Goal: Information Seeking & Learning: Compare options

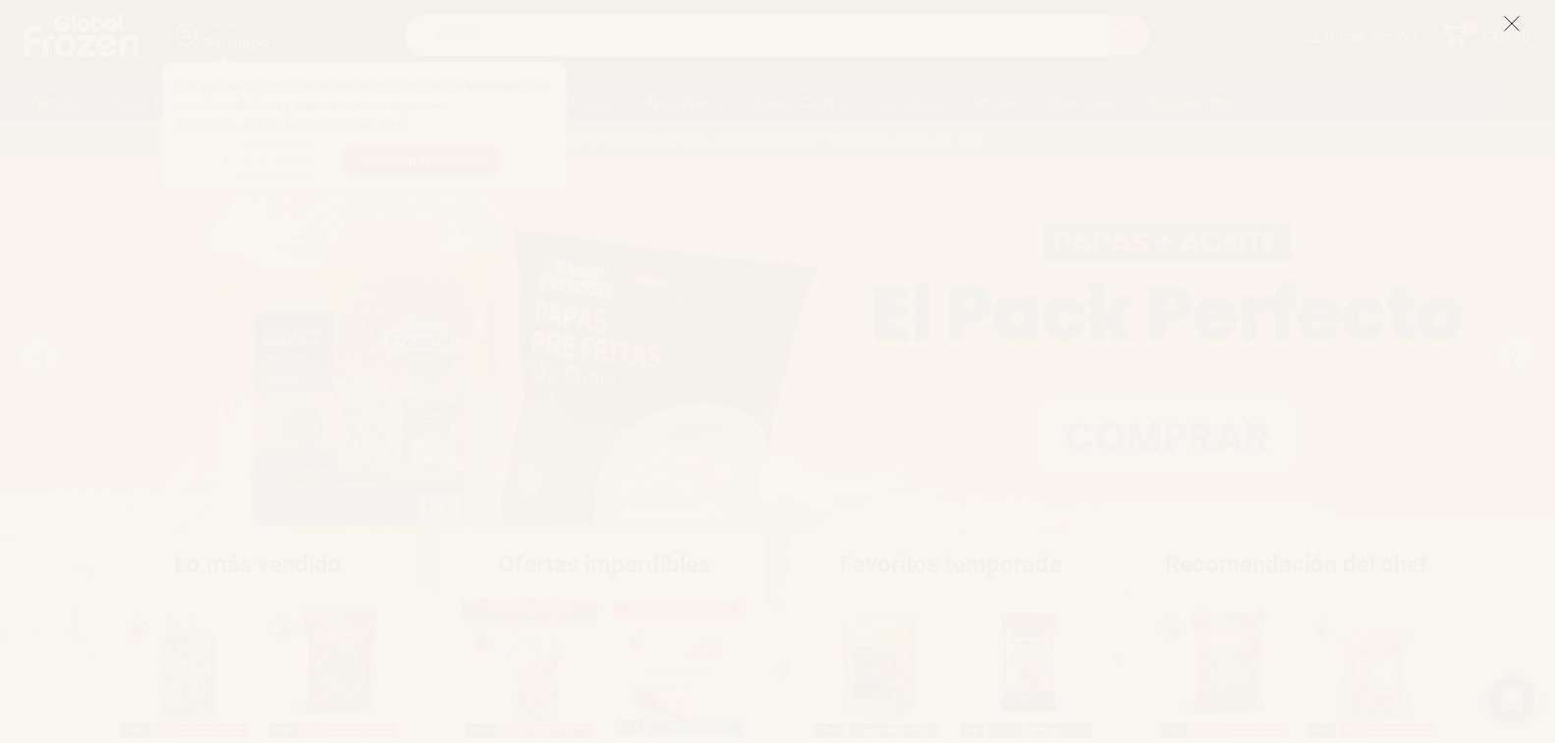
click at [1508, 23] on icon at bounding box center [1512, 24] width 18 height 18
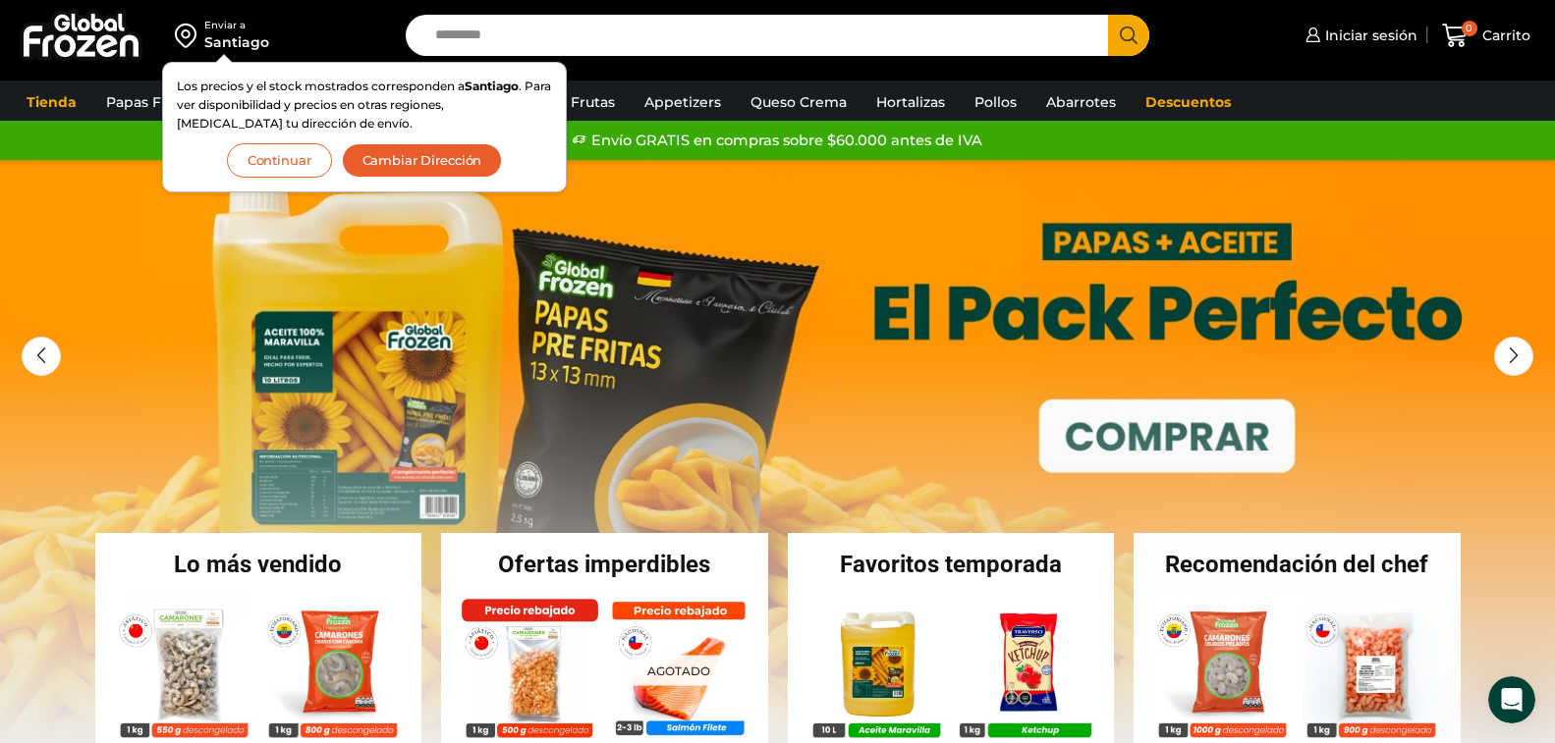
click at [273, 152] on button "Continuar" at bounding box center [279, 160] width 105 height 34
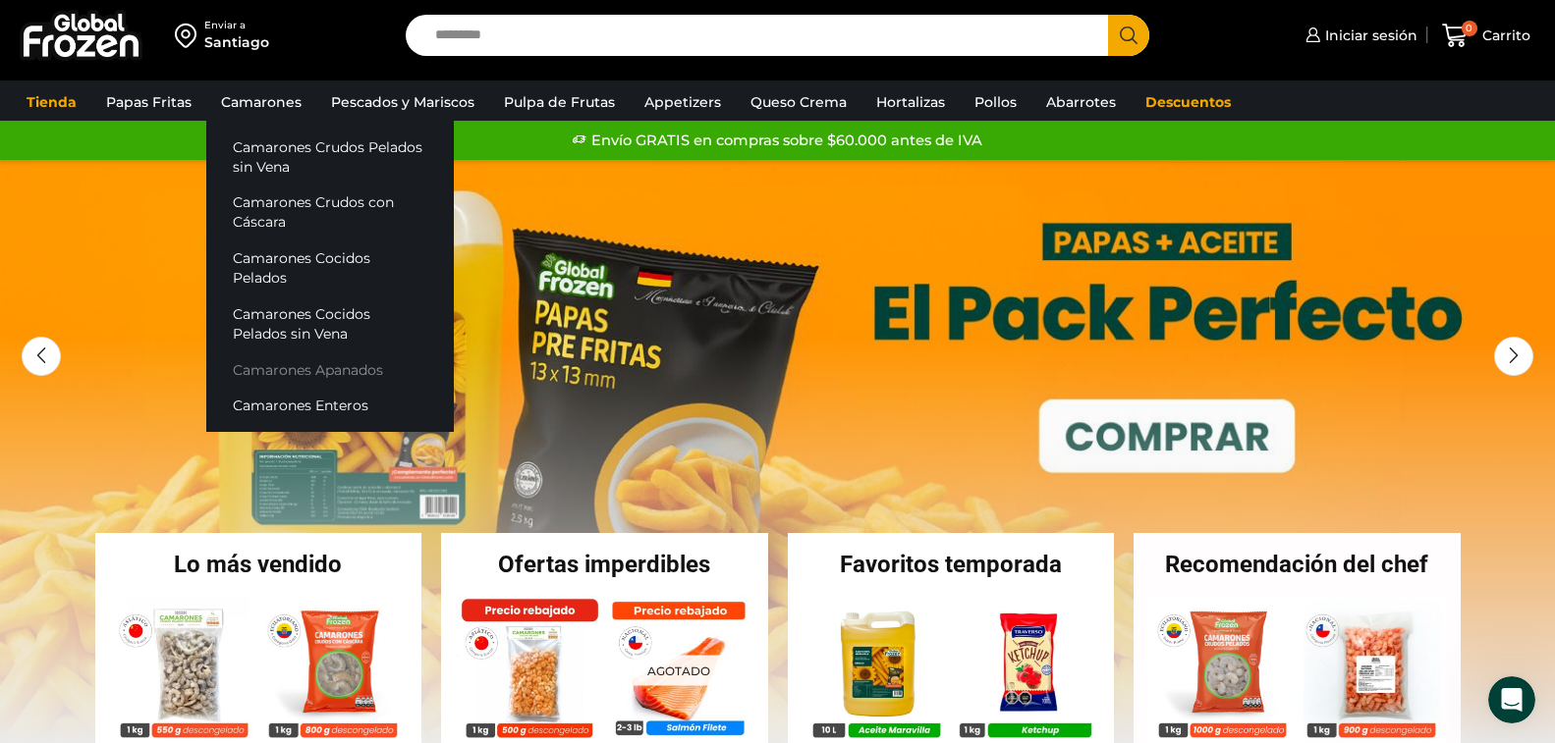
click at [295, 352] on link "Camarones Apanados" at bounding box center [329, 370] width 247 height 36
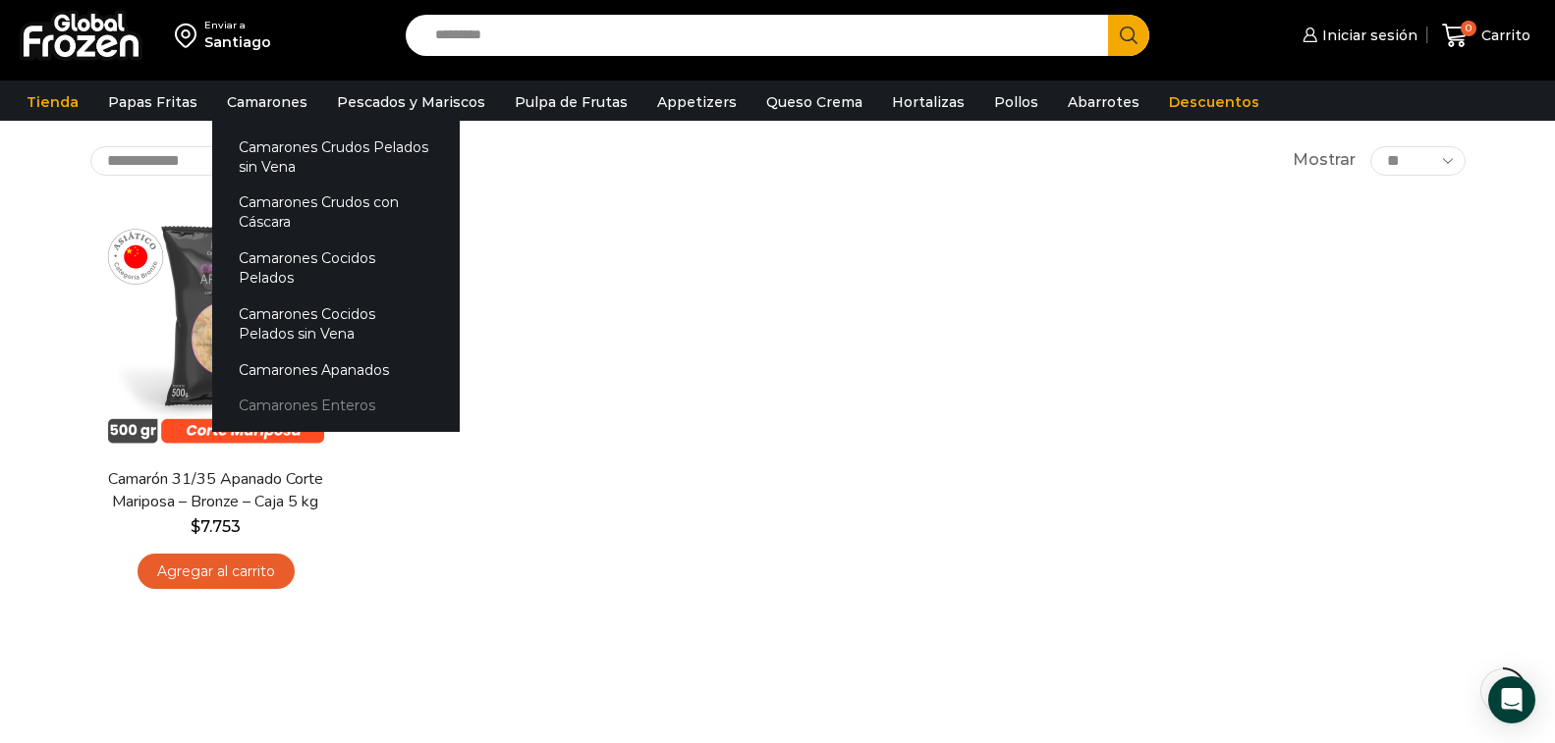
click at [291, 388] on link "Camarones Enteros" at bounding box center [335, 406] width 247 height 36
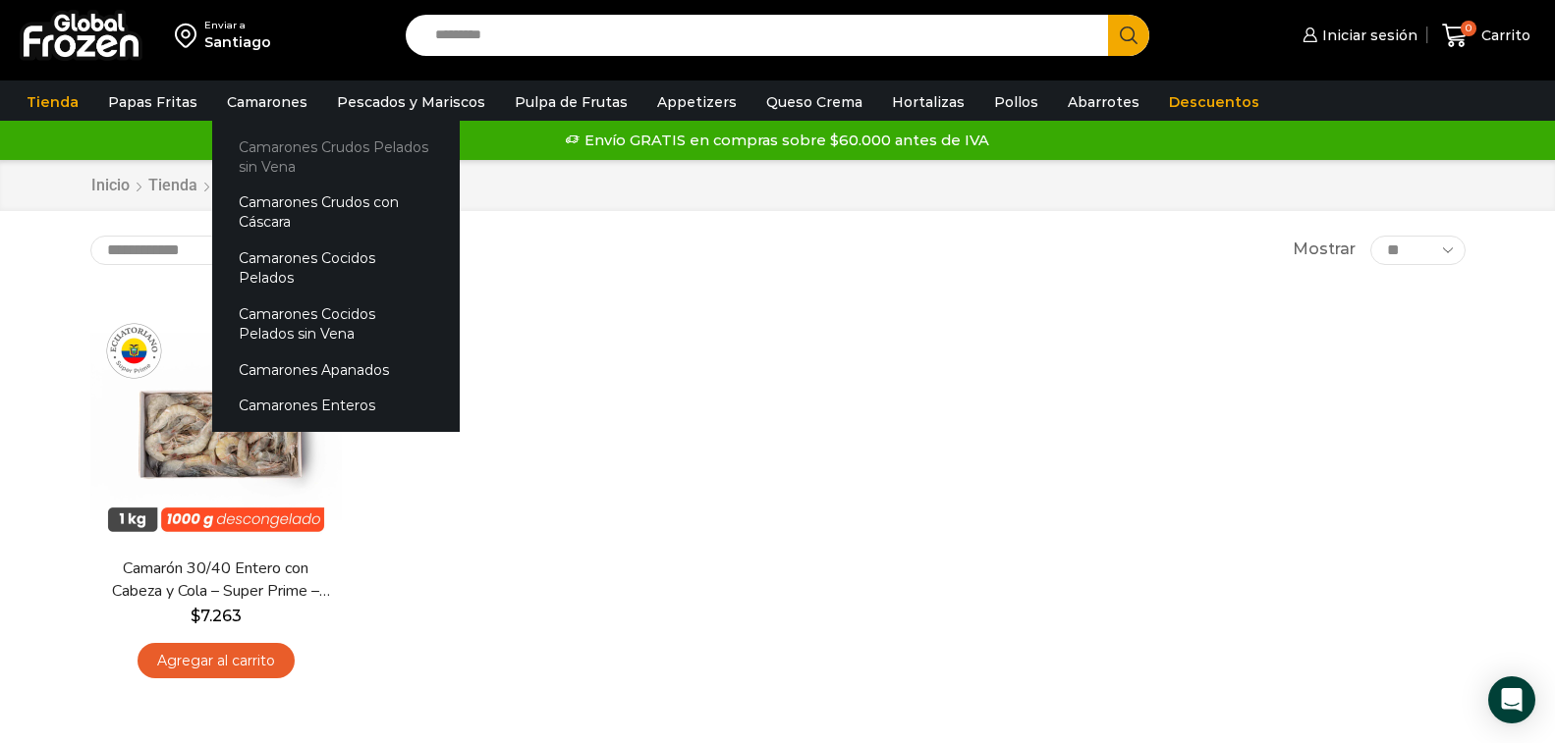
click at [280, 161] on link "Camarones Crudos Pelados sin Vena" at bounding box center [335, 157] width 247 height 56
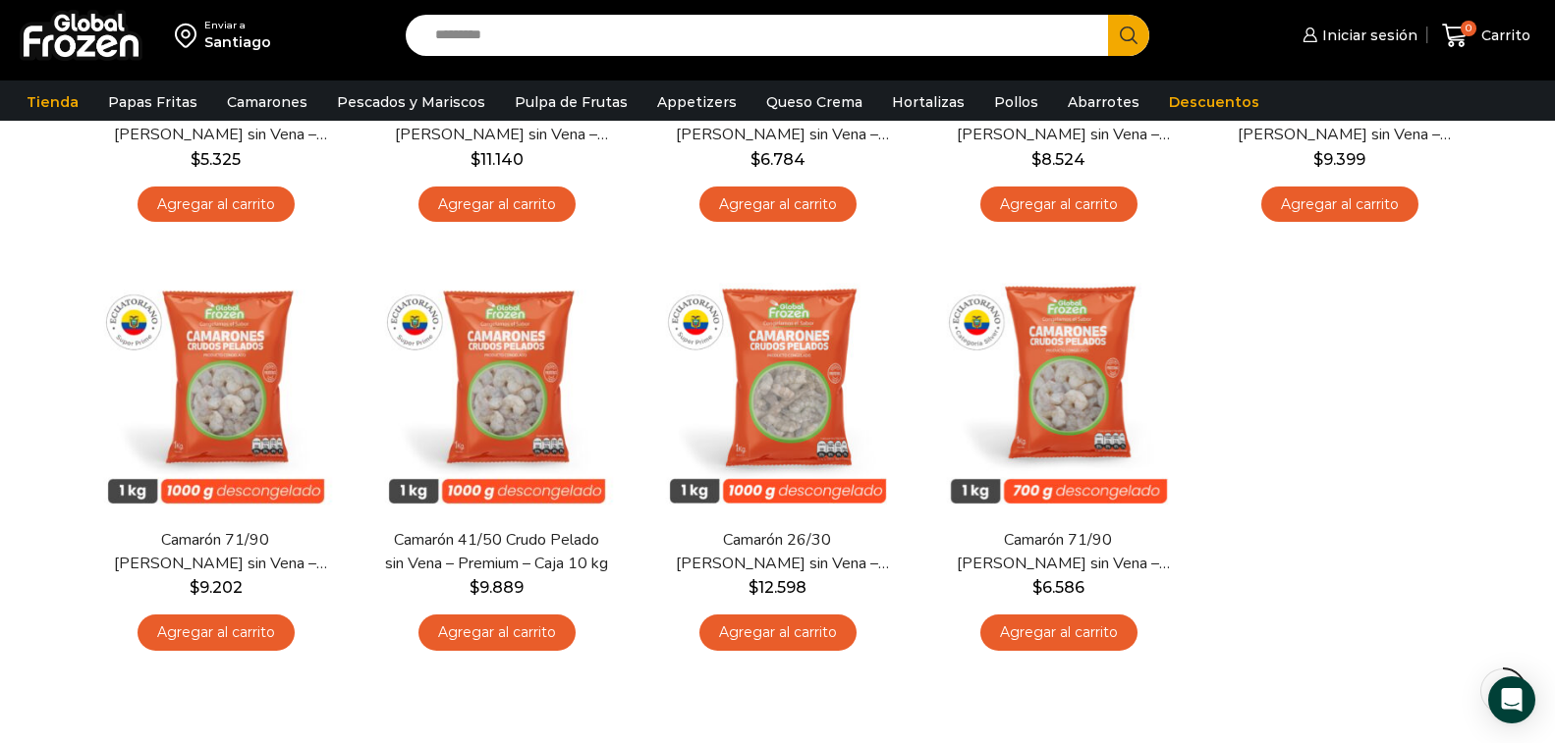
scroll to position [488, 0]
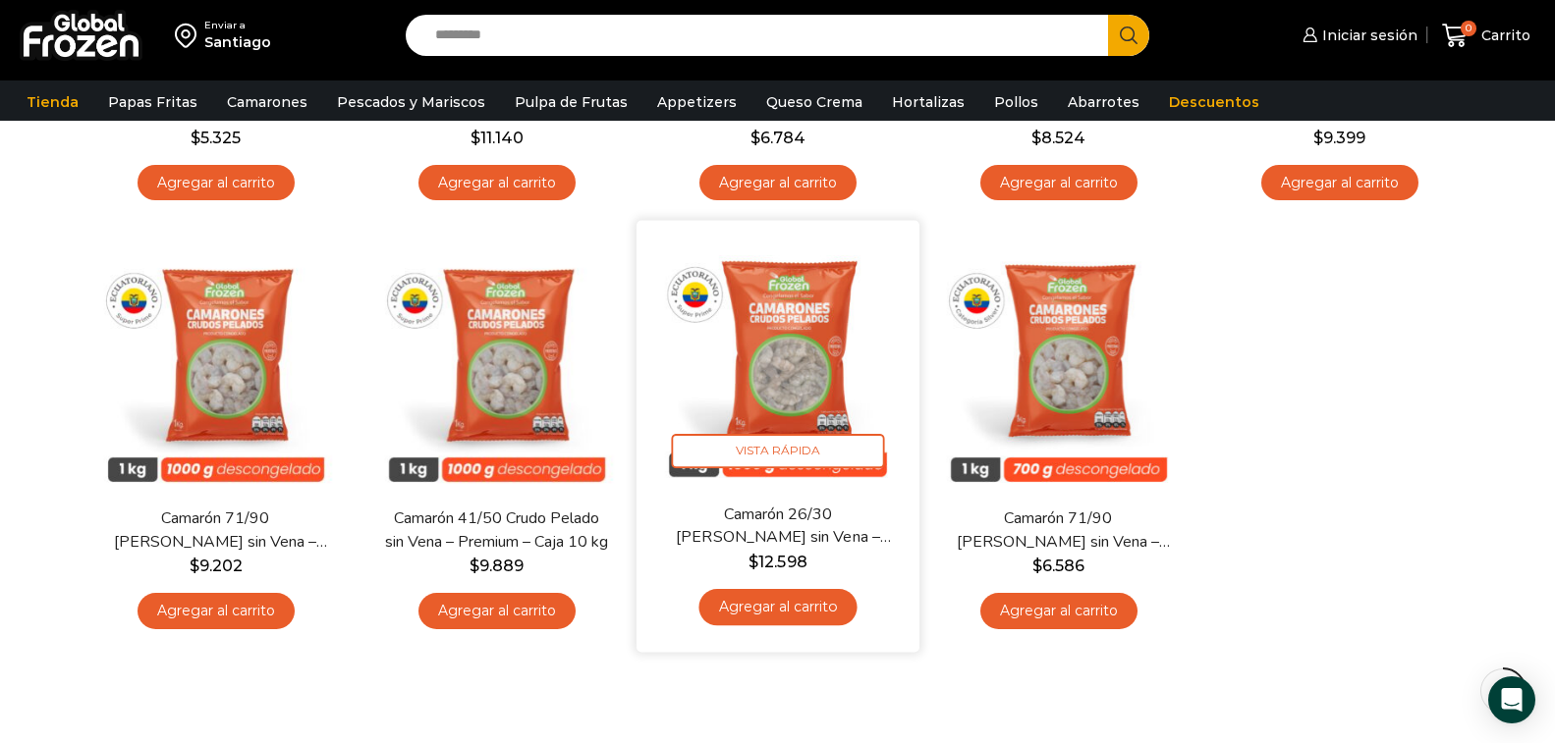
click at [777, 531] on link "Camarón 26/30 [PERSON_NAME] sin Vena – Super Prime – Caja 10 kg" at bounding box center [777, 527] width 228 height 46
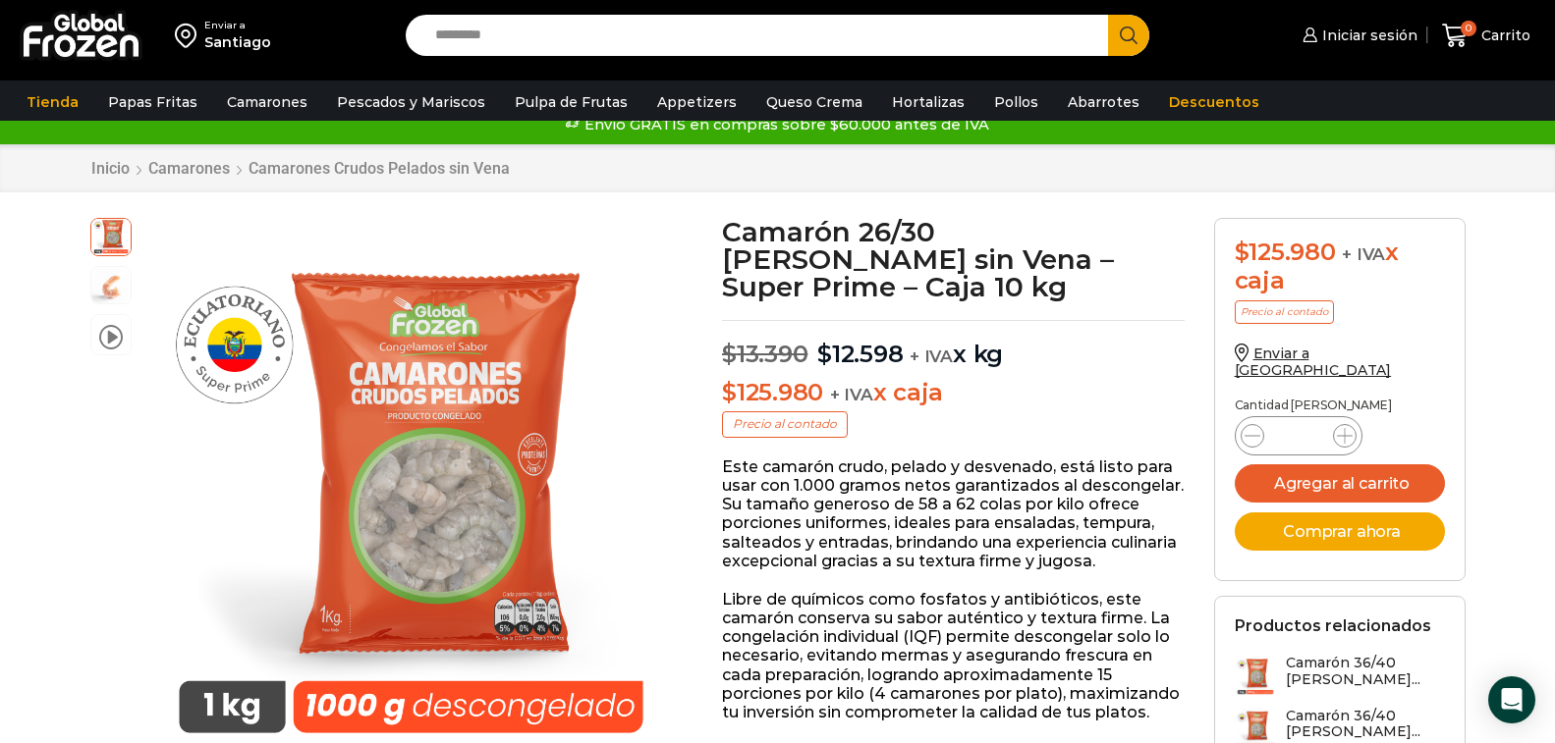
scroll to position [8, 0]
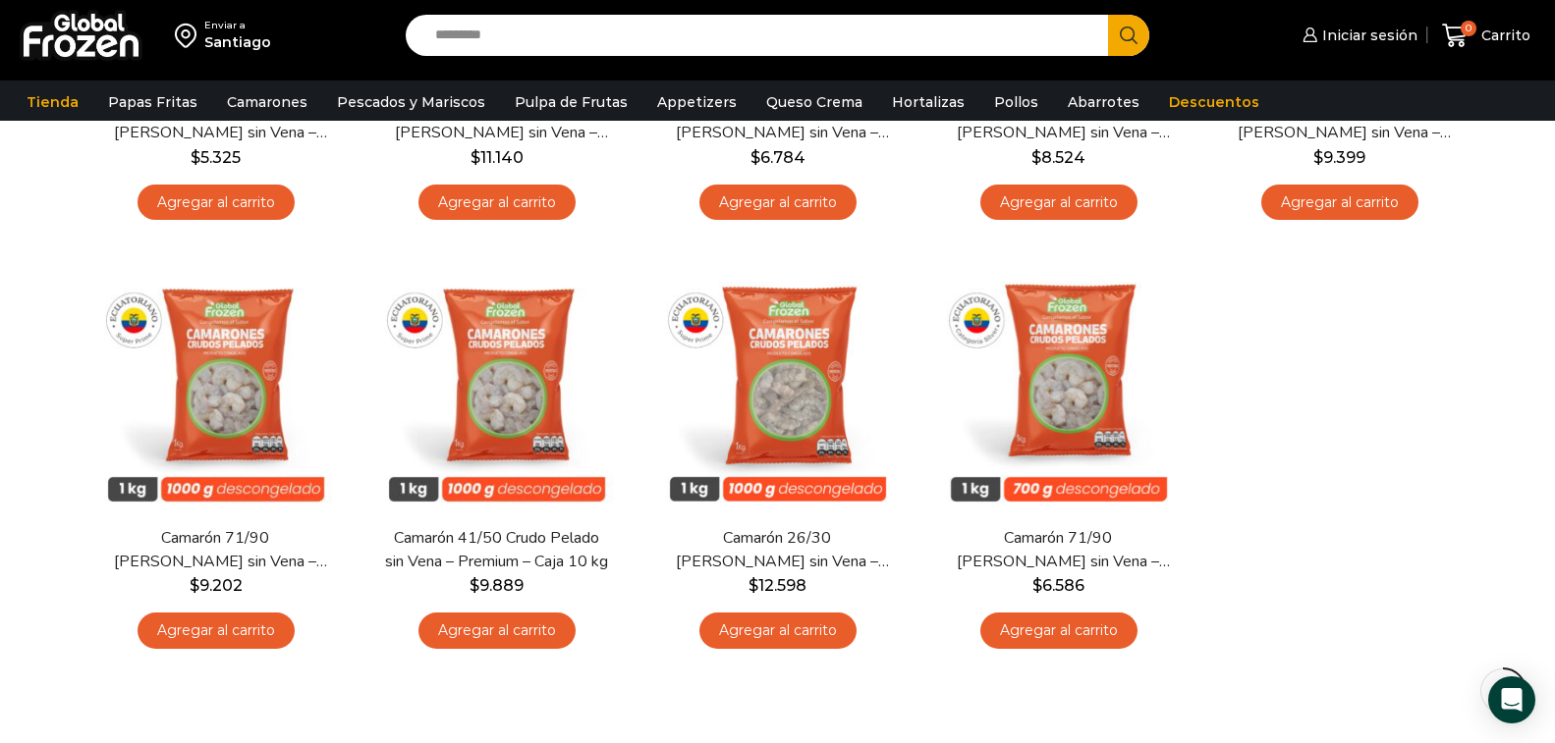
scroll to position [473, 0]
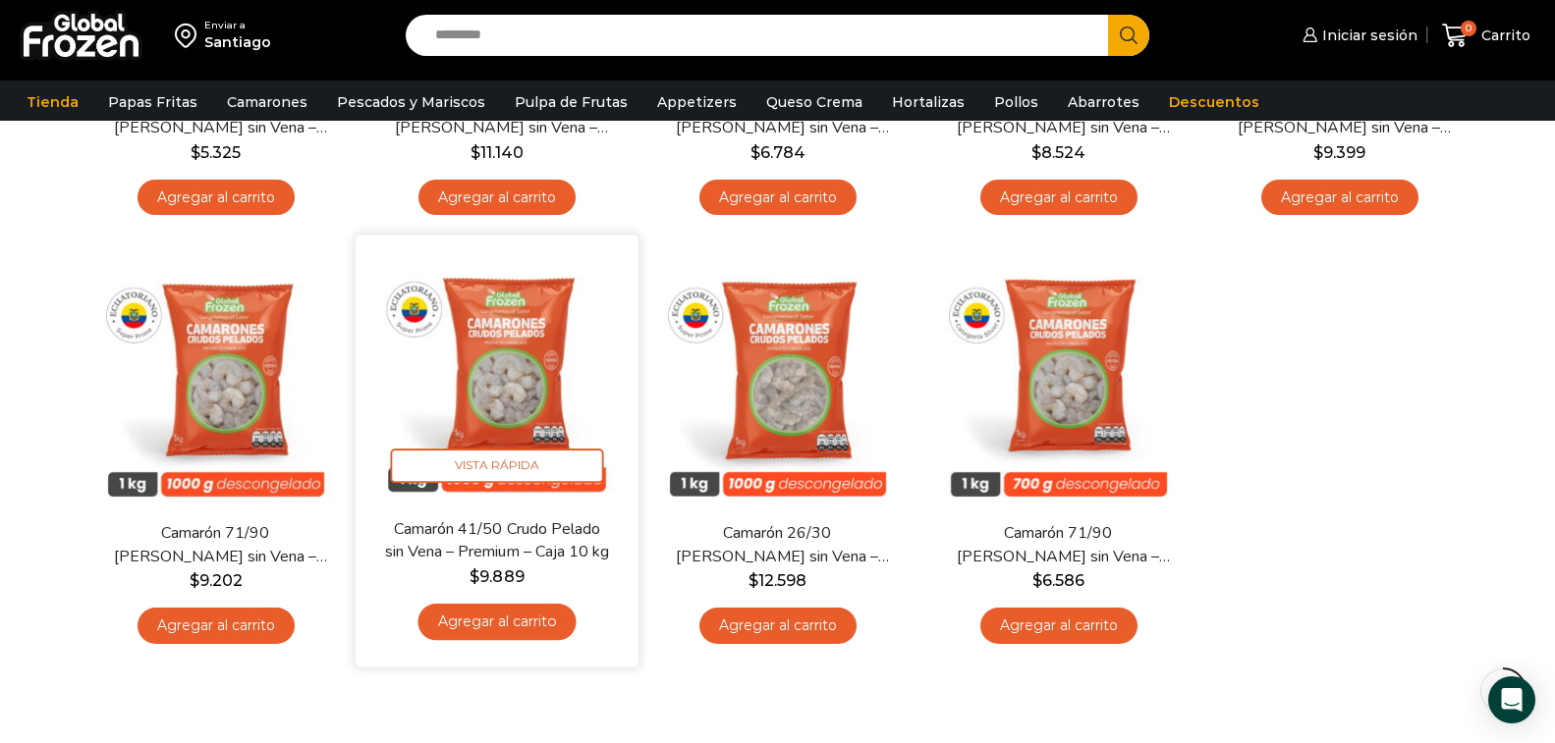
click at [505, 417] on img at bounding box center [496, 376] width 253 height 253
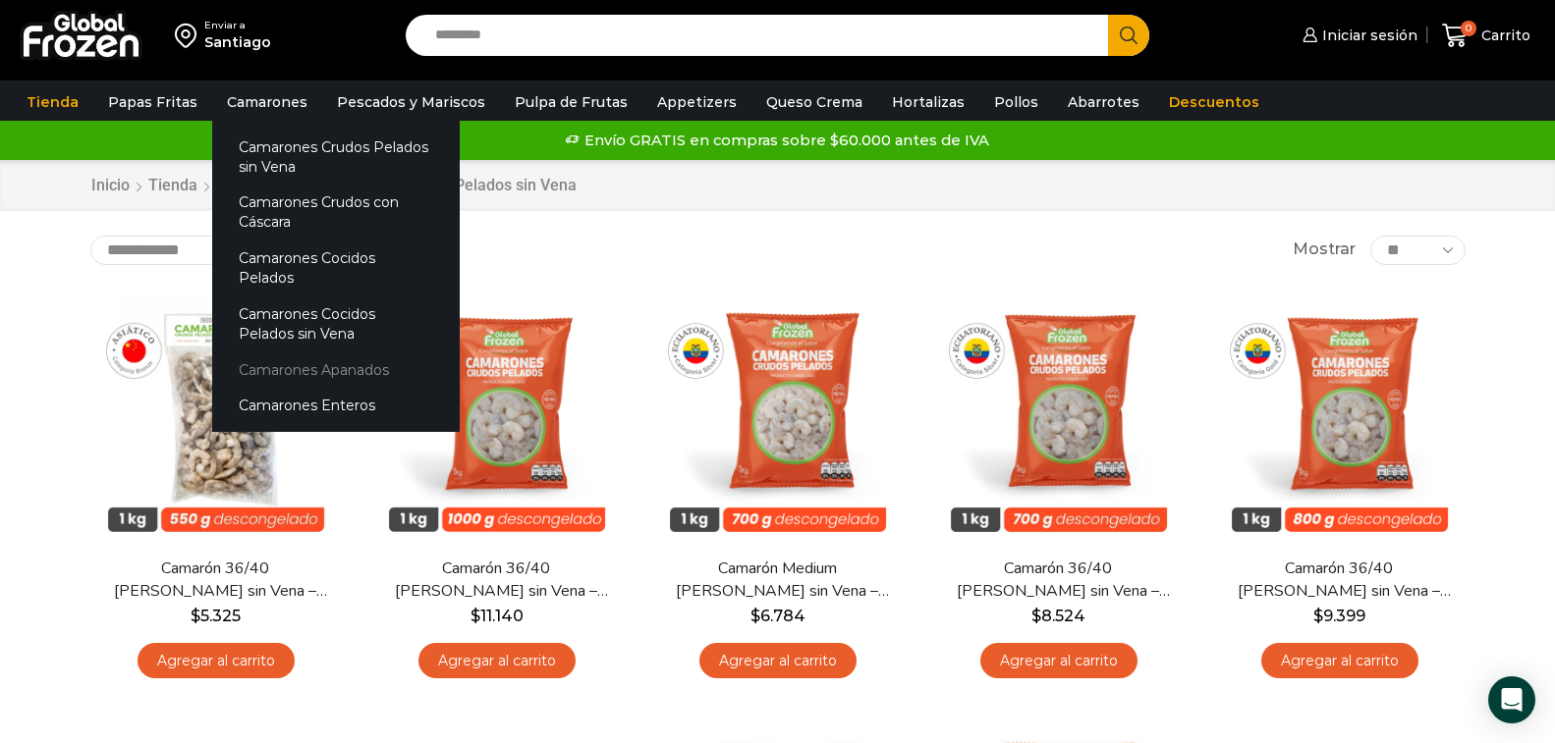
click at [255, 352] on link "Camarones Apanados" at bounding box center [335, 370] width 247 height 36
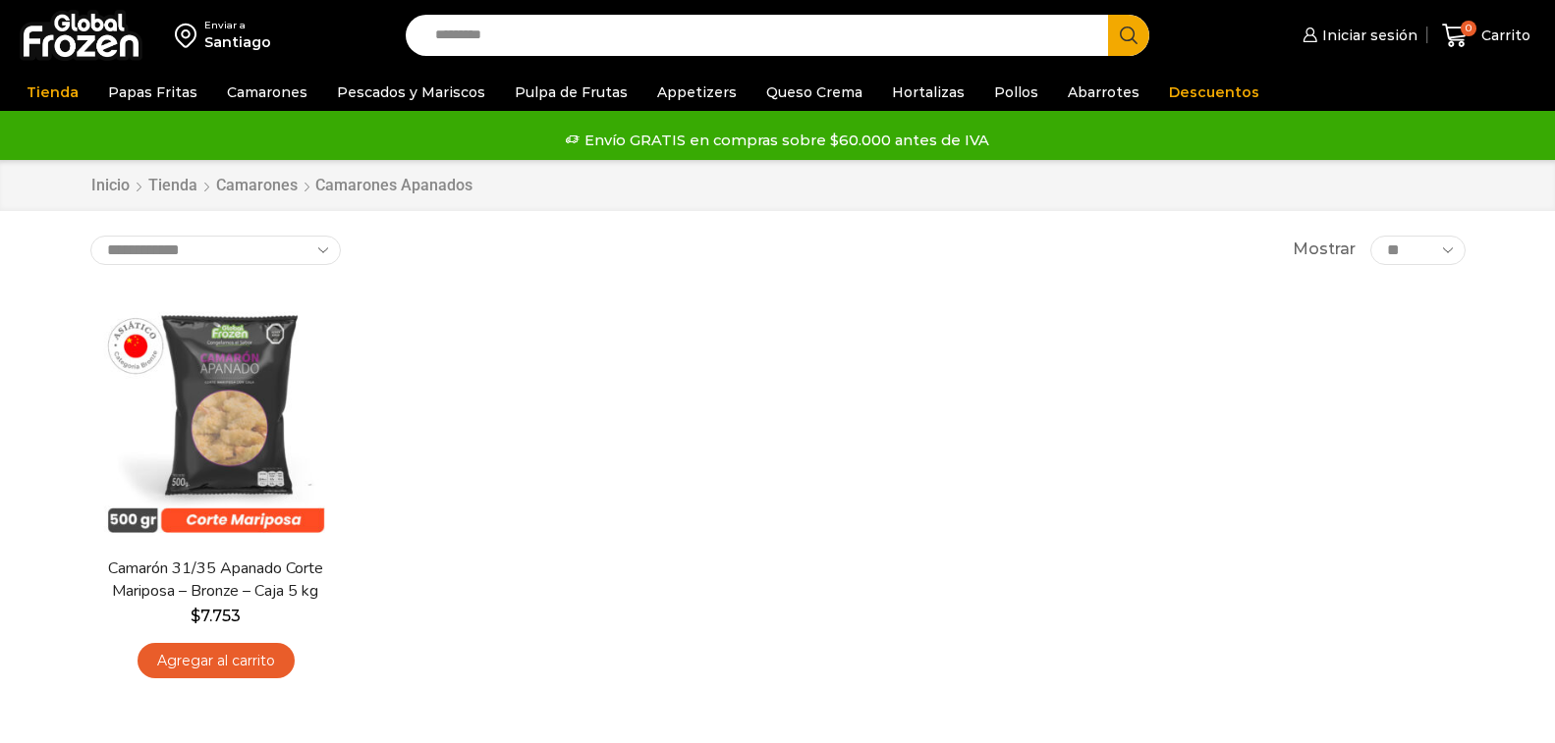
click at [235, 396] on img at bounding box center [215, 417] width 251 height 251
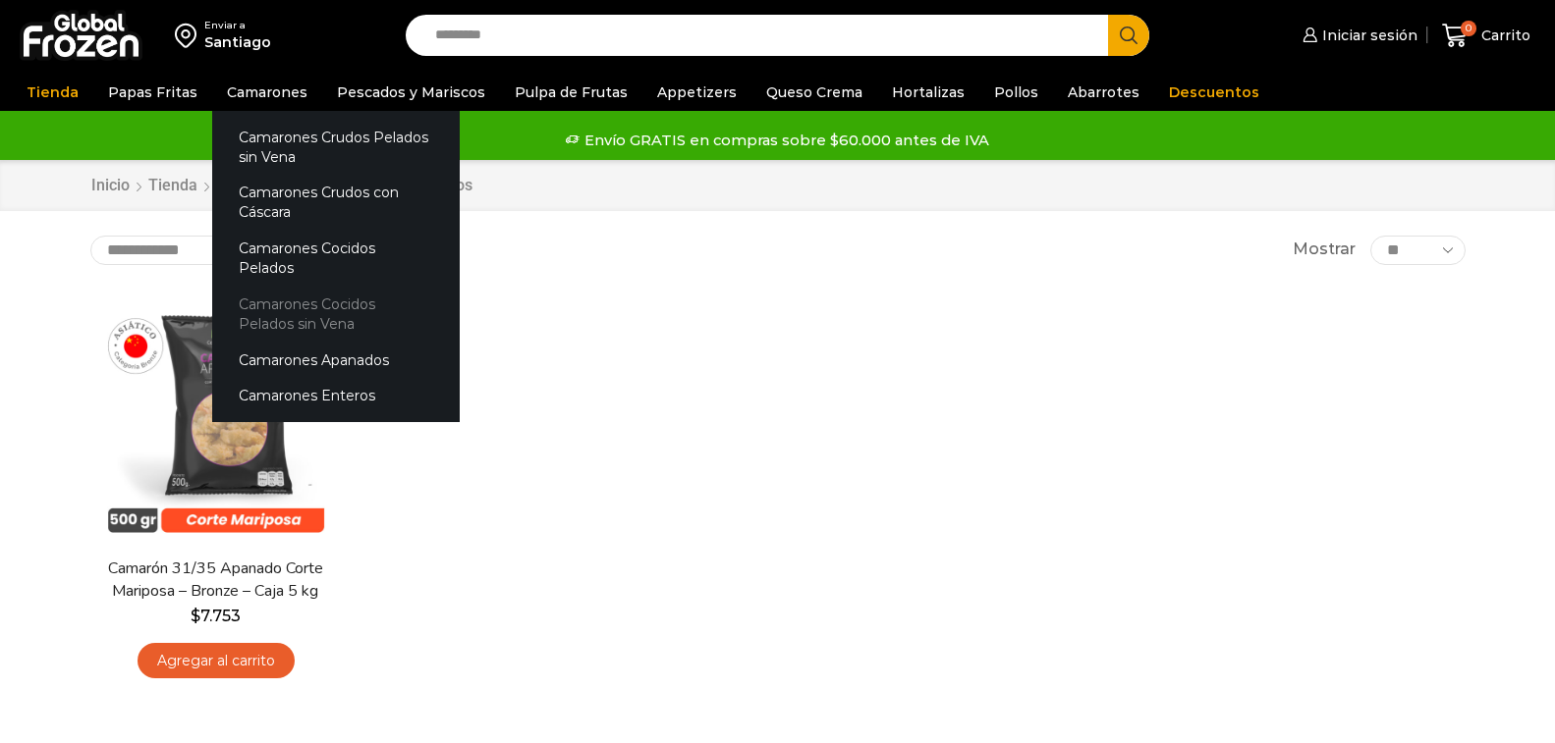
click at [271, 292] on link "Camarones Cocidos Pelados sin Vena" at bounding box center [335, 315] width 247 height 56
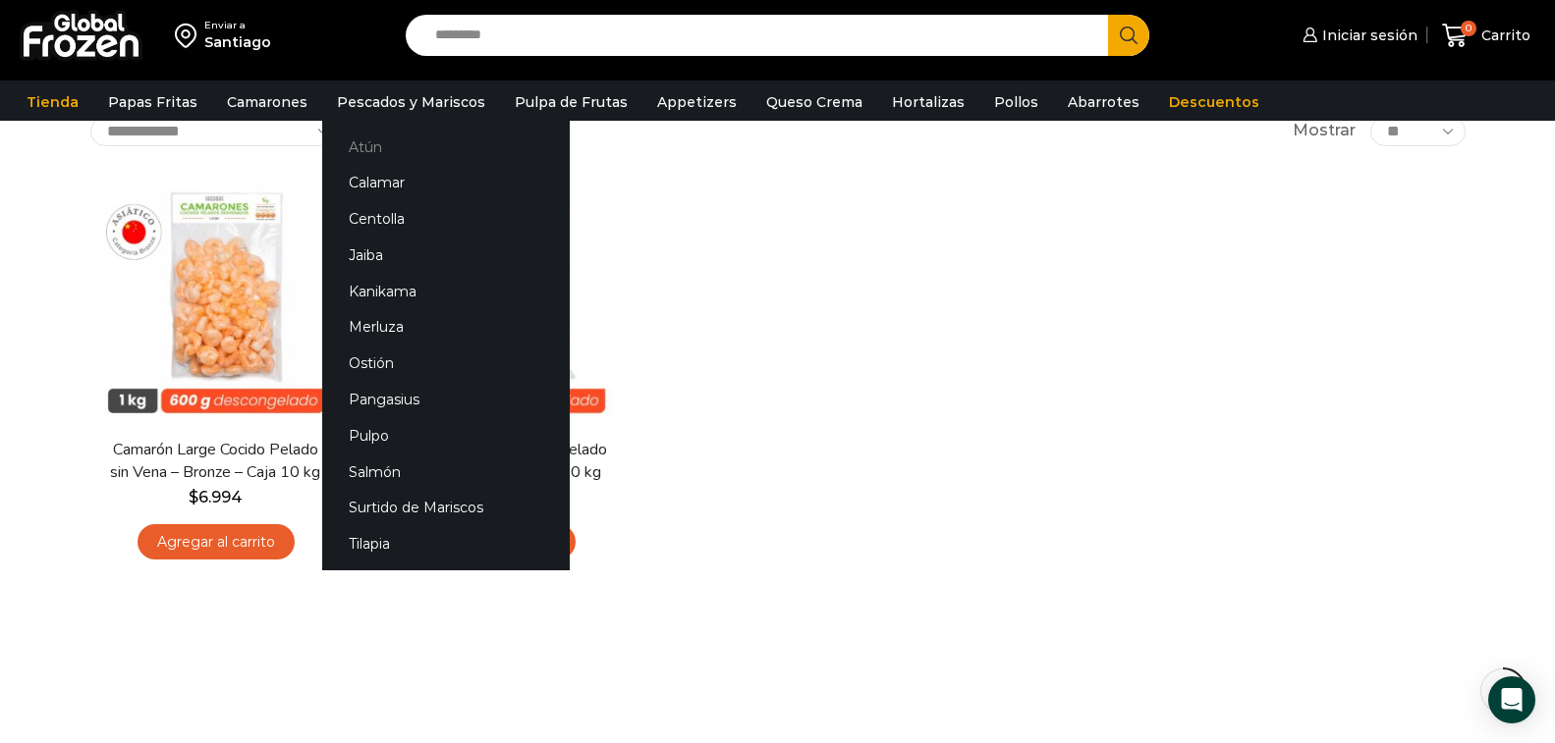
click at [353, 149] on link "Atún" at bounding box center [445, 147] width 247 height 36
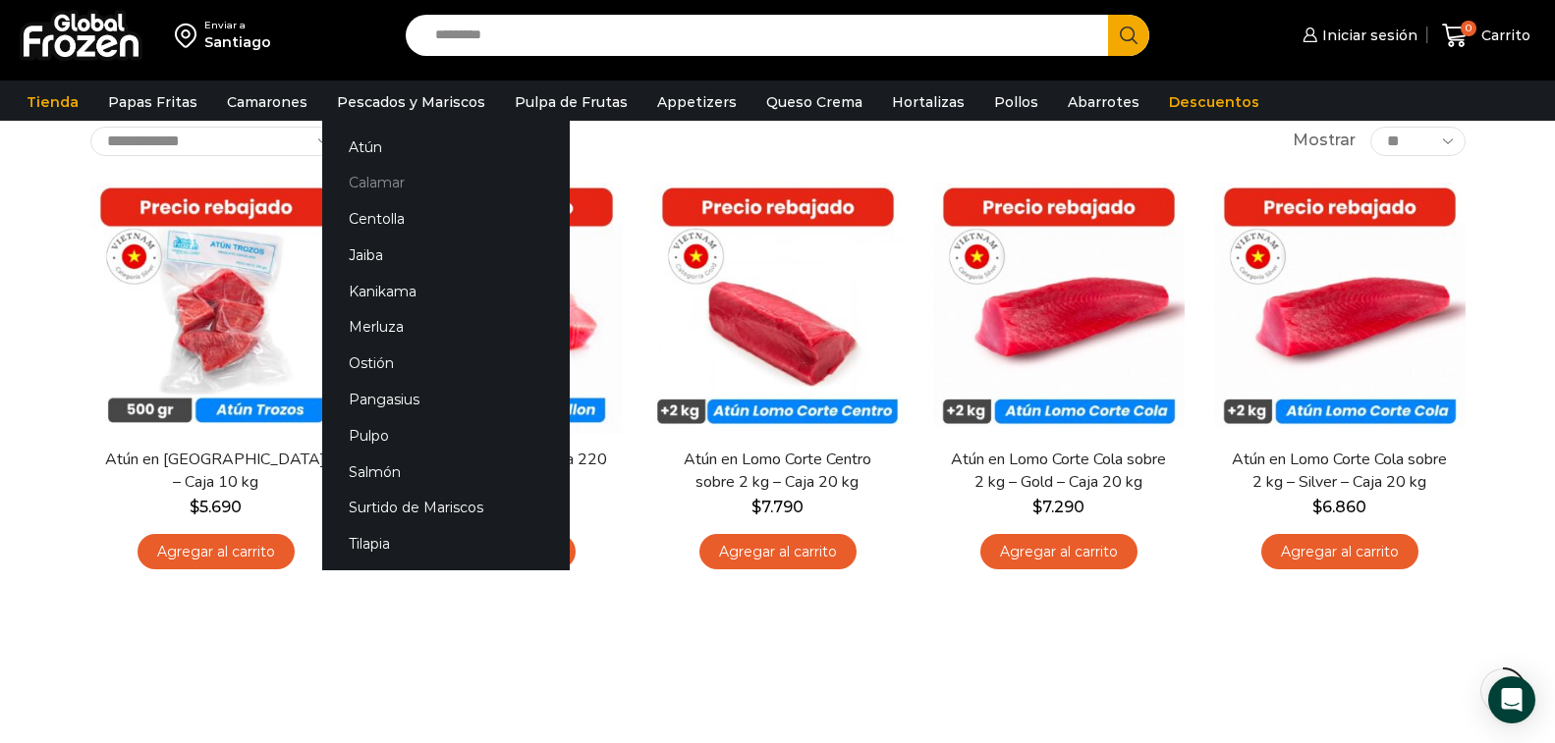
click at [371, 180] on link "Calamar" at bounding box center [445, 183] width 247 height 36
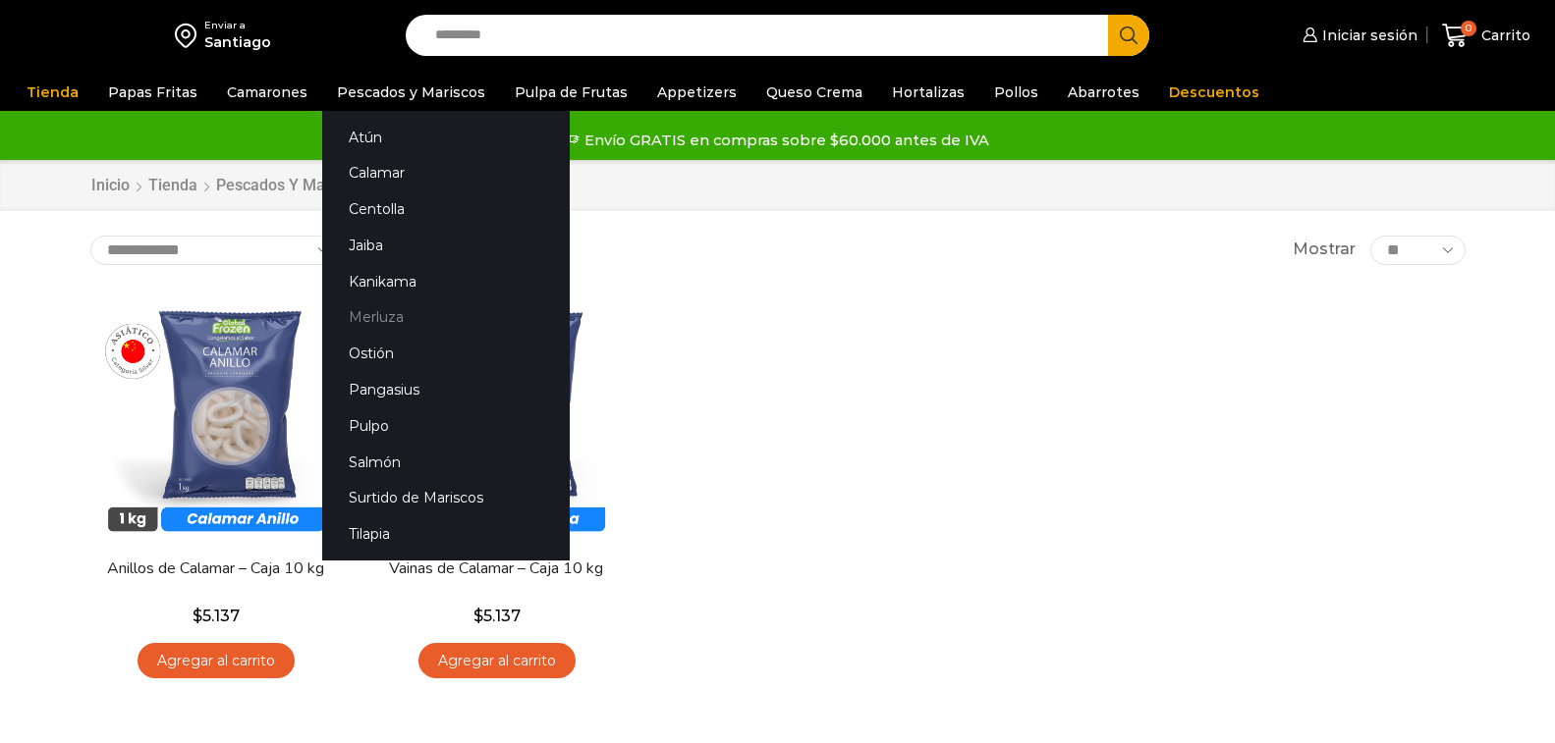
click at [379, 318] on link "Merluza" at bounding box center [445, 318] width 247 height 36
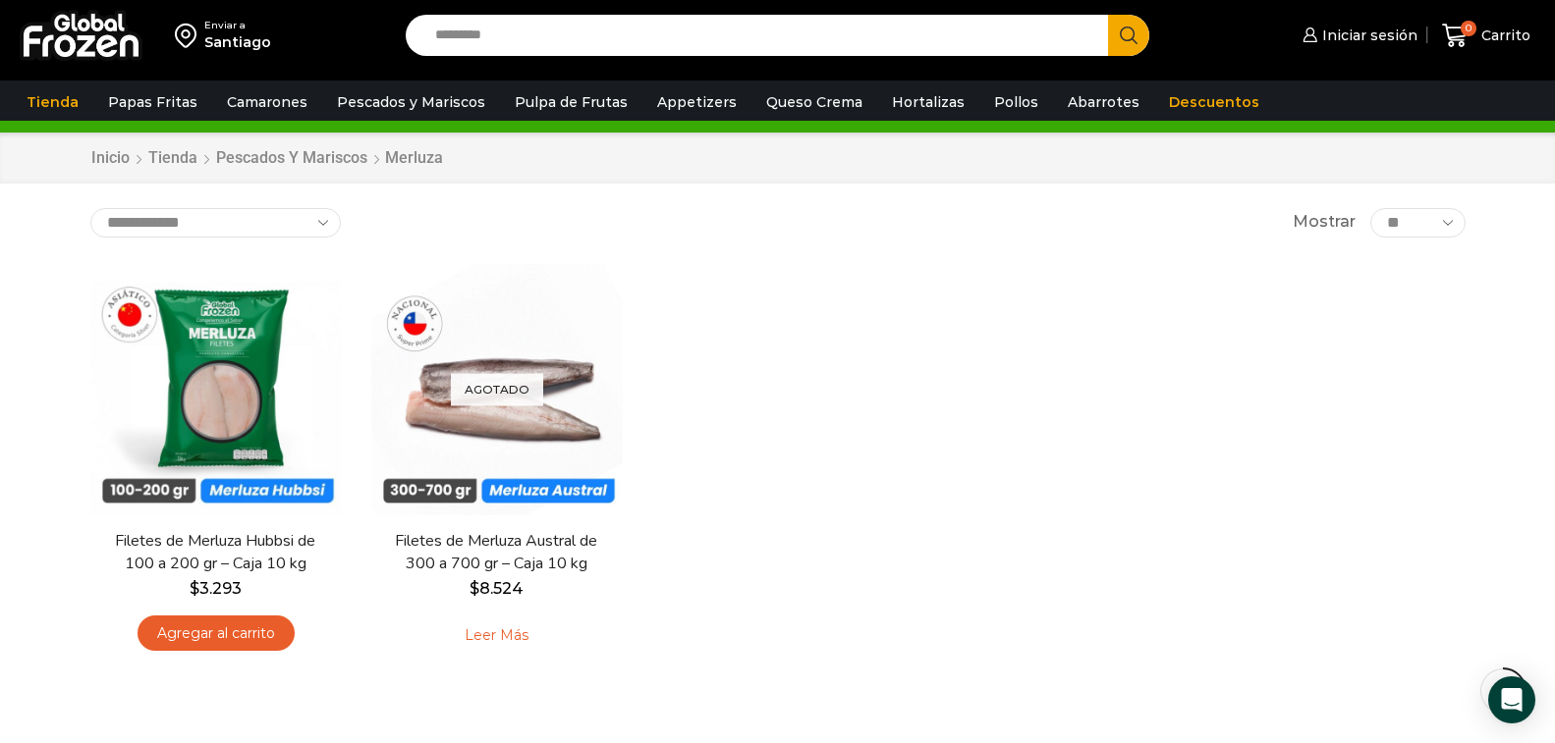
scroll to position [185, 0]
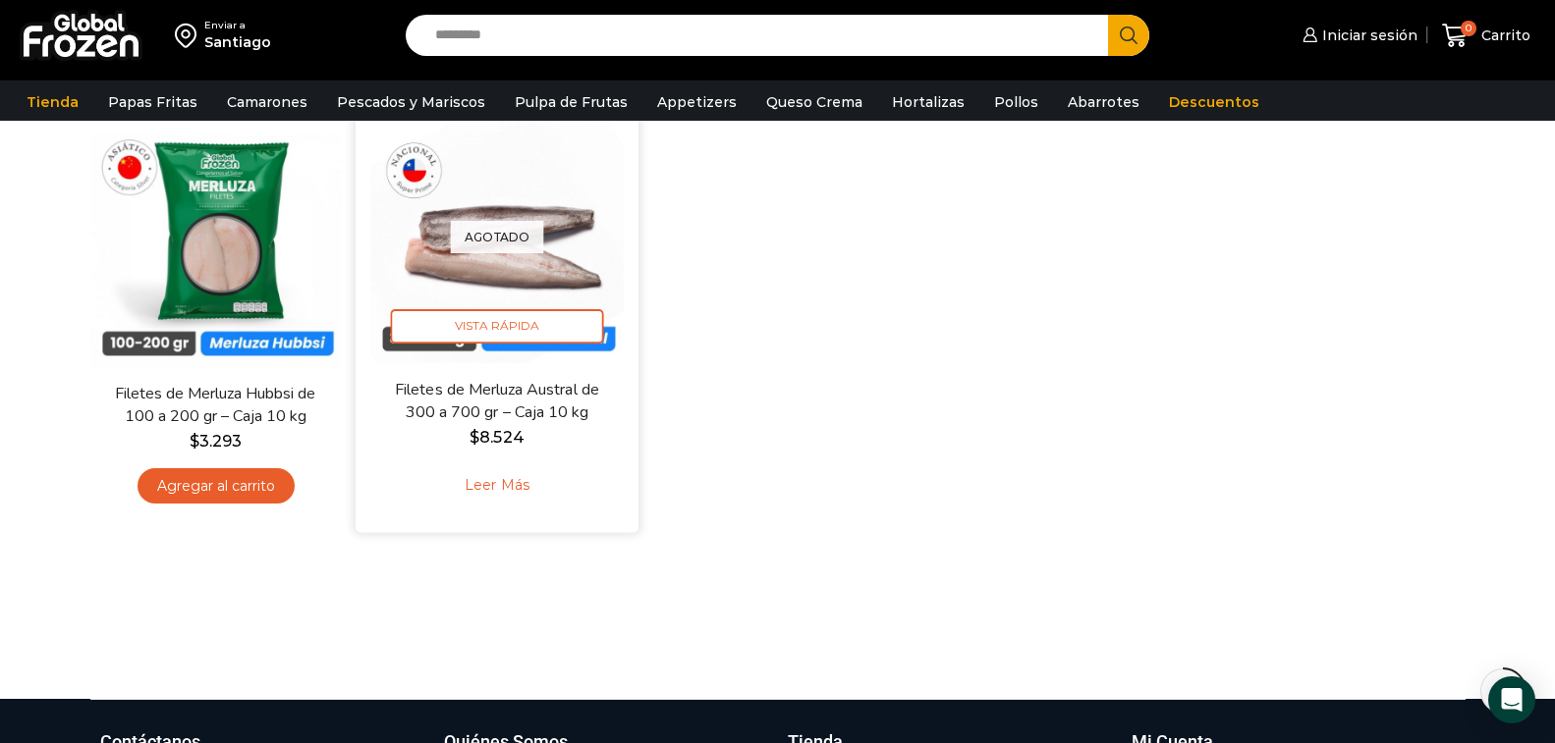
click at [486, 487] on link "Leer más" at bounding box center [496, 486] width 125 height 42
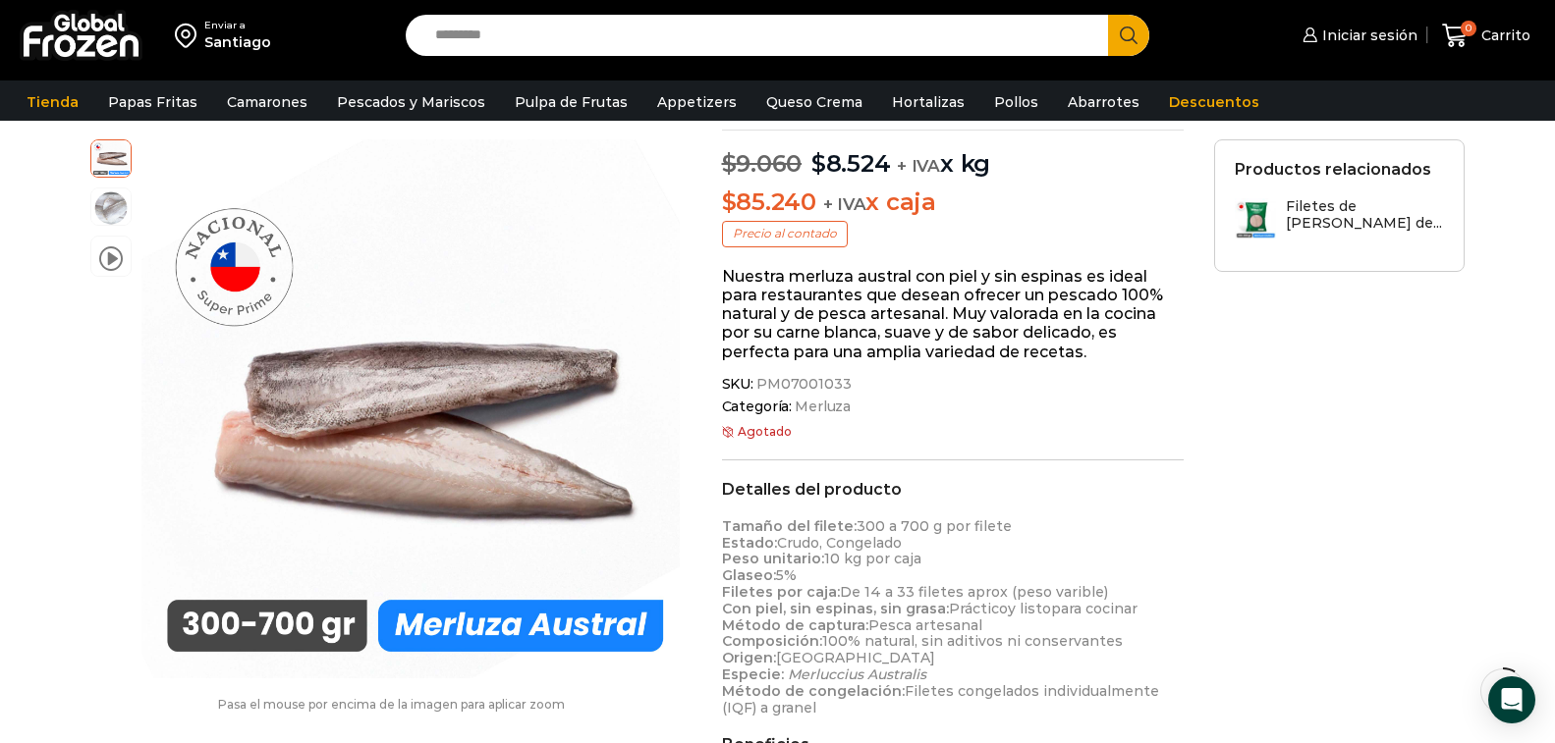
scroll to position [177, 0]
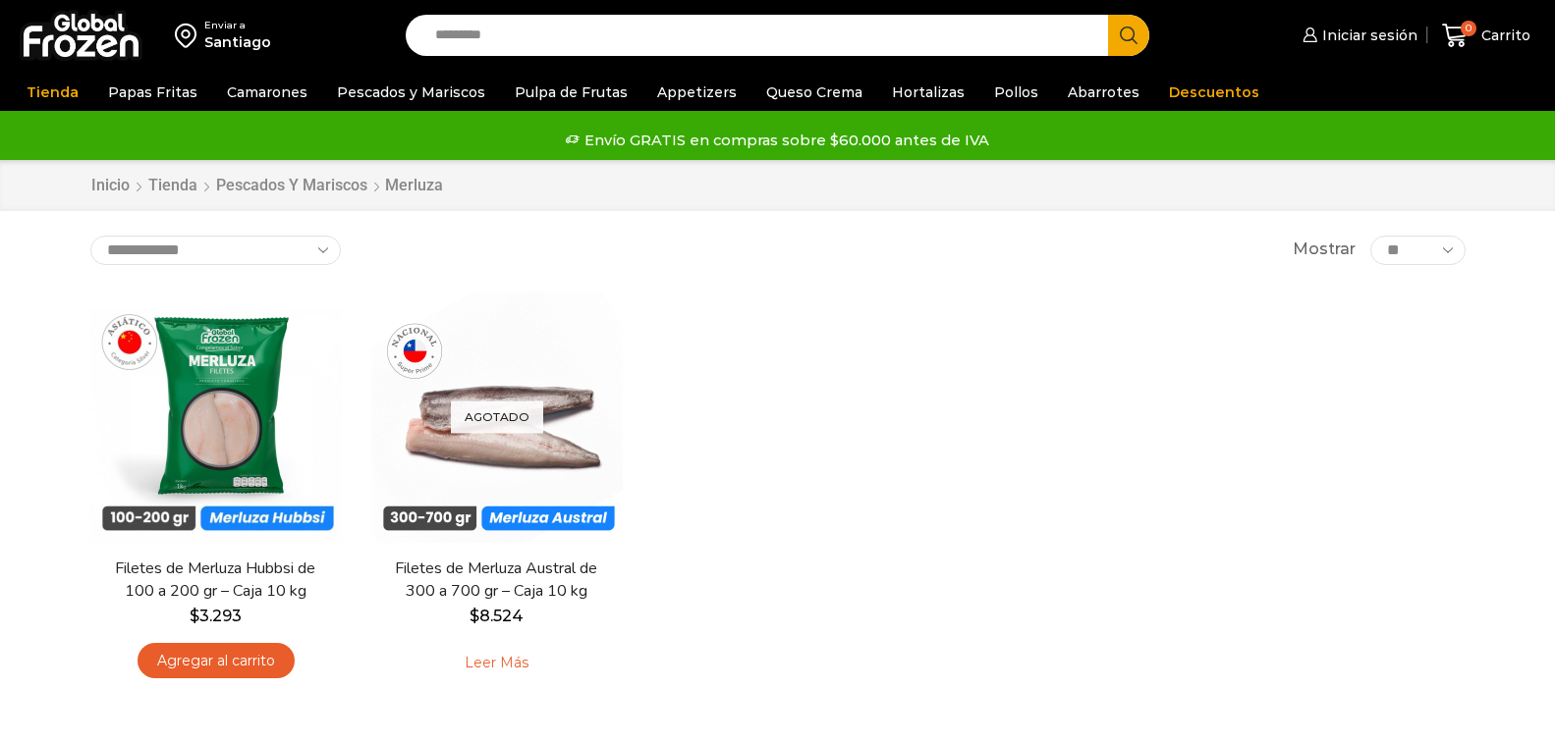
click at [484, 558] on link "Filetes de Merluza Austral de 300 a 700 gr – Caja 10 kg" at bounding box center [496, 580] width 226 height 45
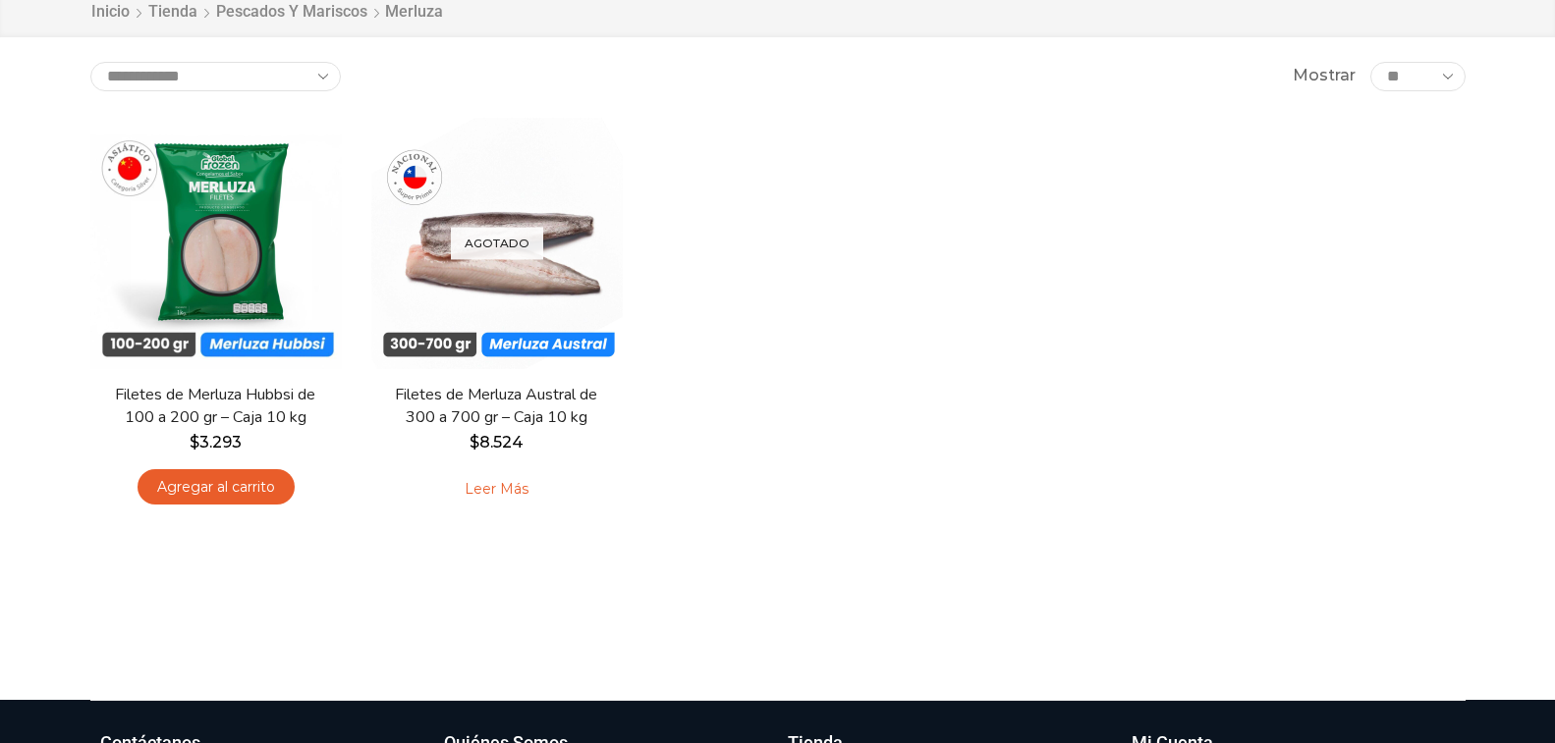
scroll to position [174, 0]
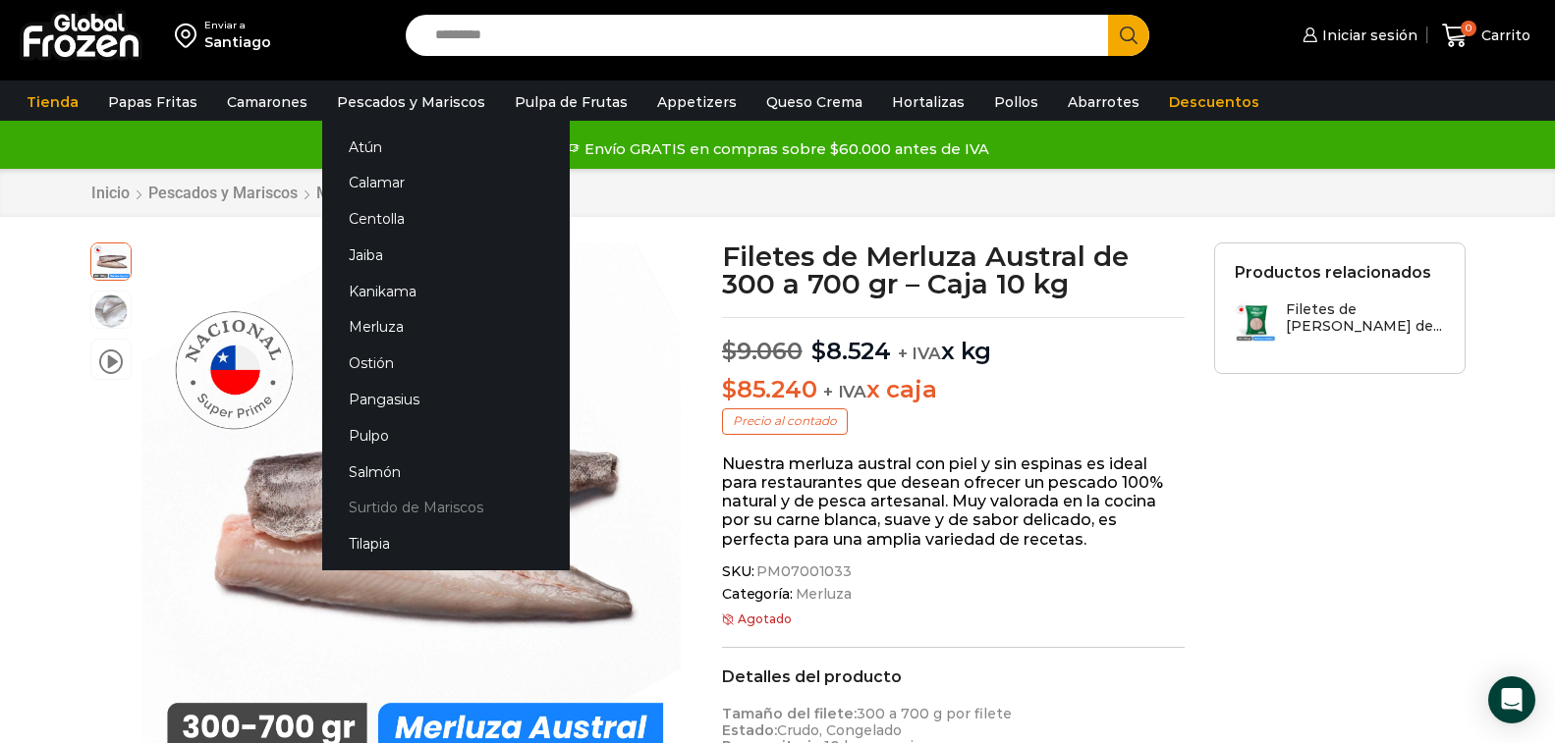
click at [366, 505] on link "Surtido de Mariscos" at bounding box center [445, 508] width 247 height 36
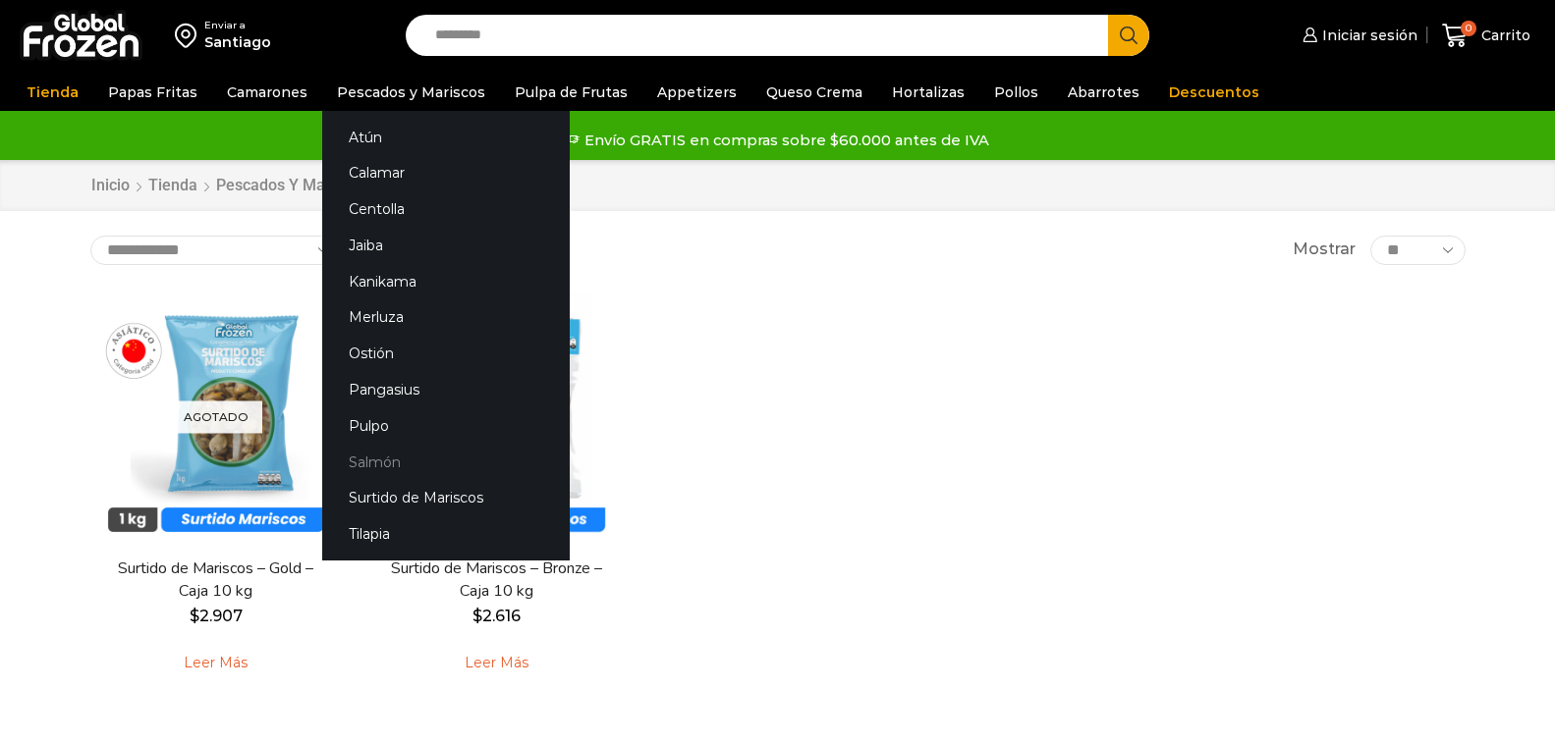
click at [359, 461] on link "Salmón" at bounding box center [445, 462] width 247 height 36
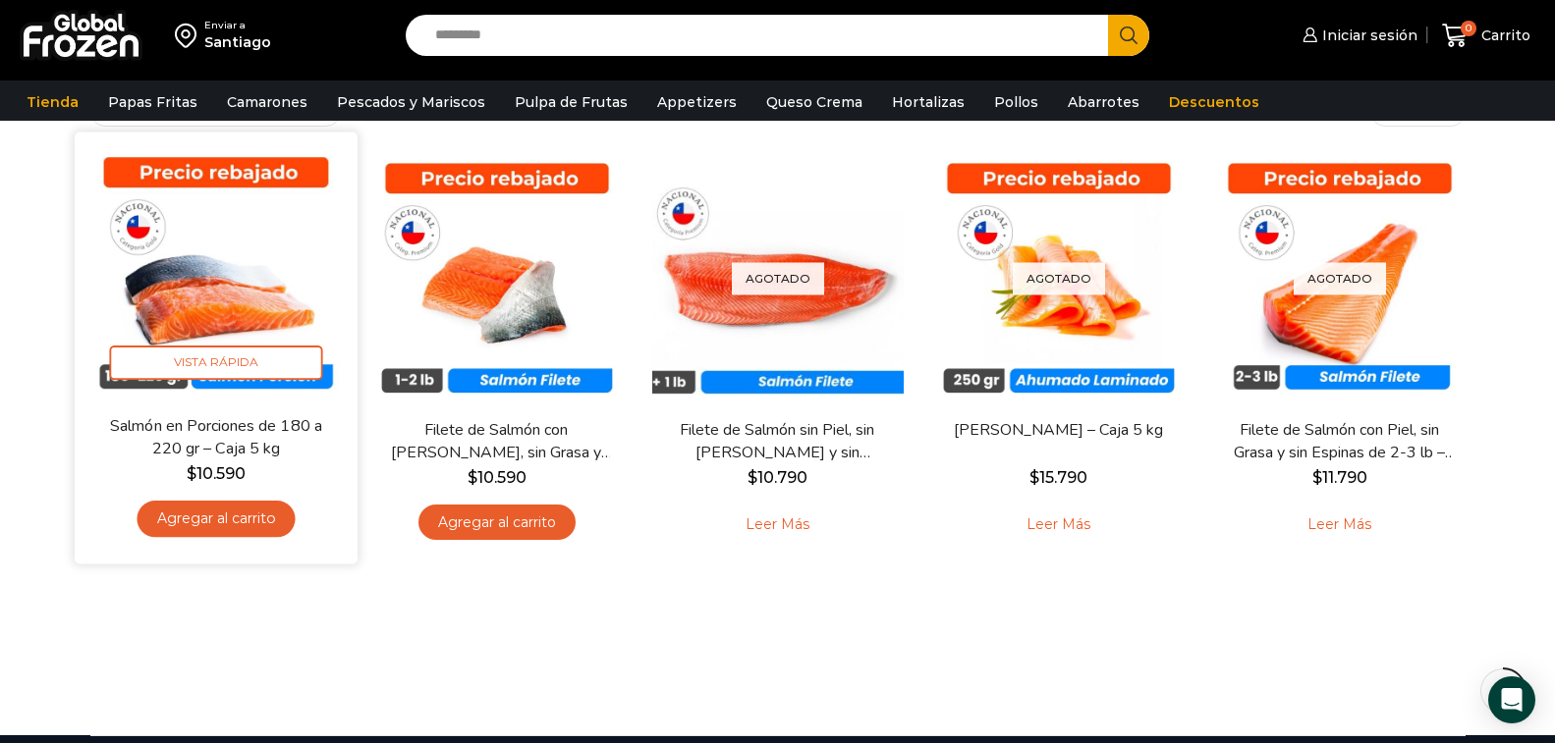
click at [243, 312] on img at bounding box center [215, 272] width 253 height 253
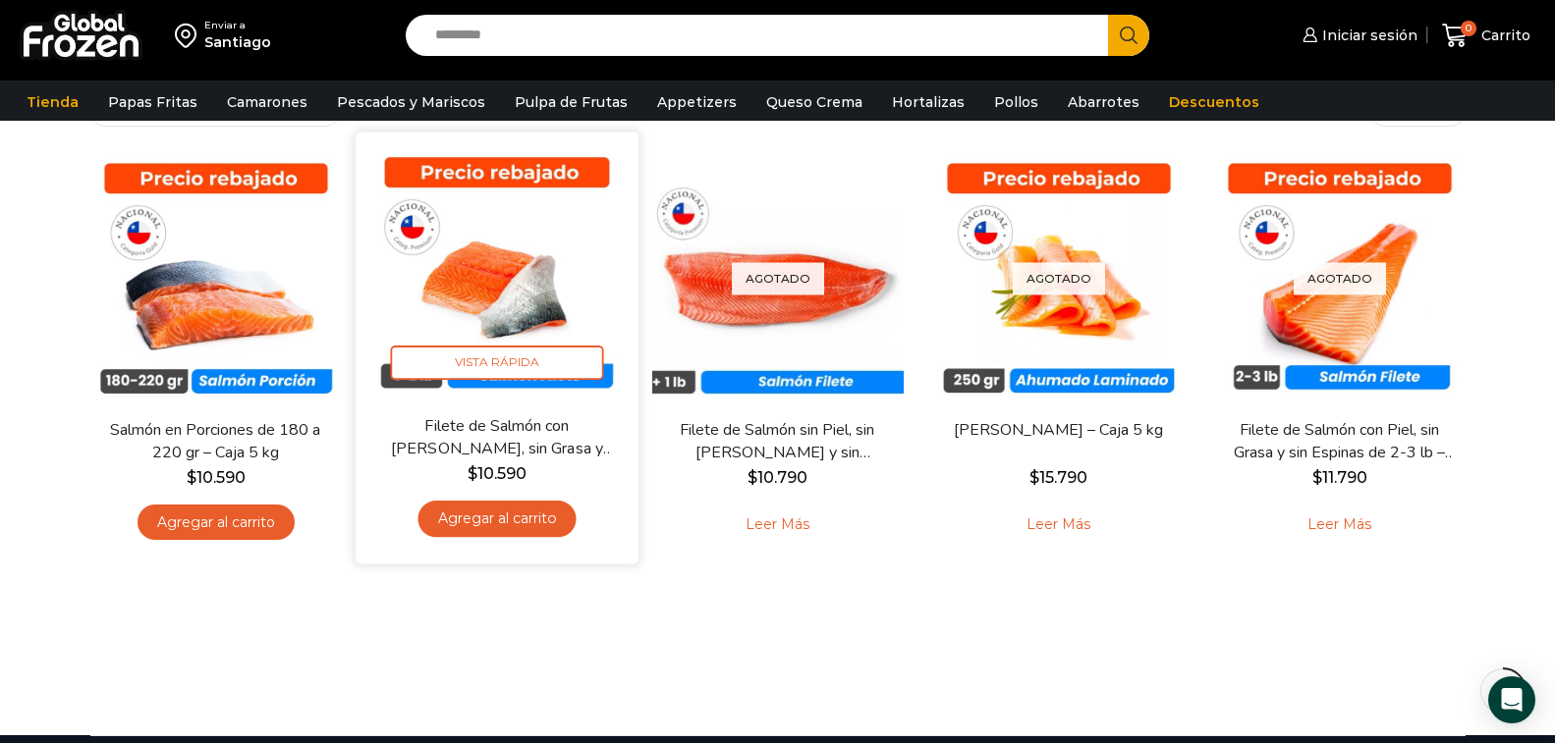
click at [497, 421] on link "Filete de Salmón con [PERSON_NAME], sin Grasa y sin Espinas 1-2 lb – Caja 10 Kg" at bounding box center [496, 437] width 228 height 46
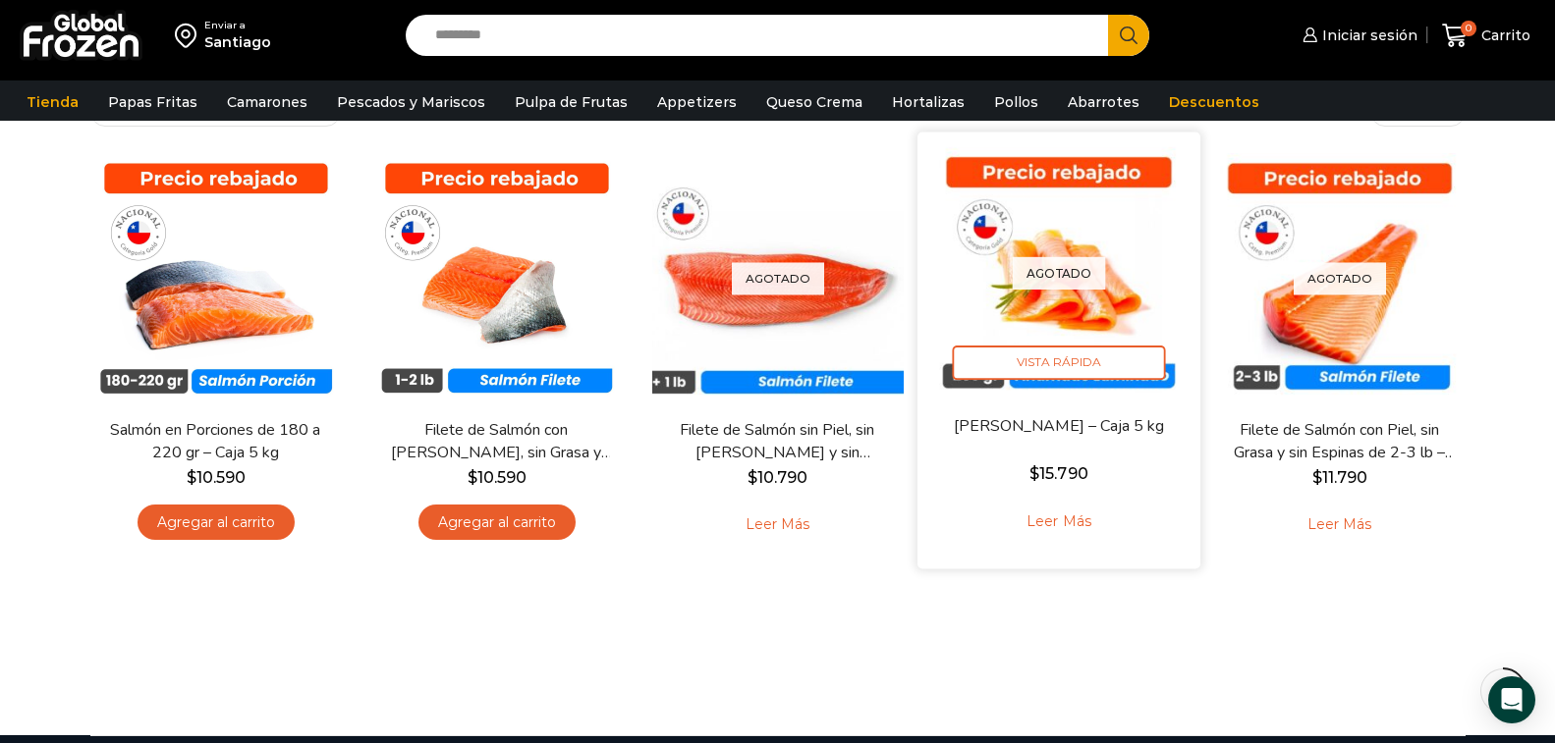
click at [1109, 382] on img at bounding box center [1058, 272] width 253 height 253
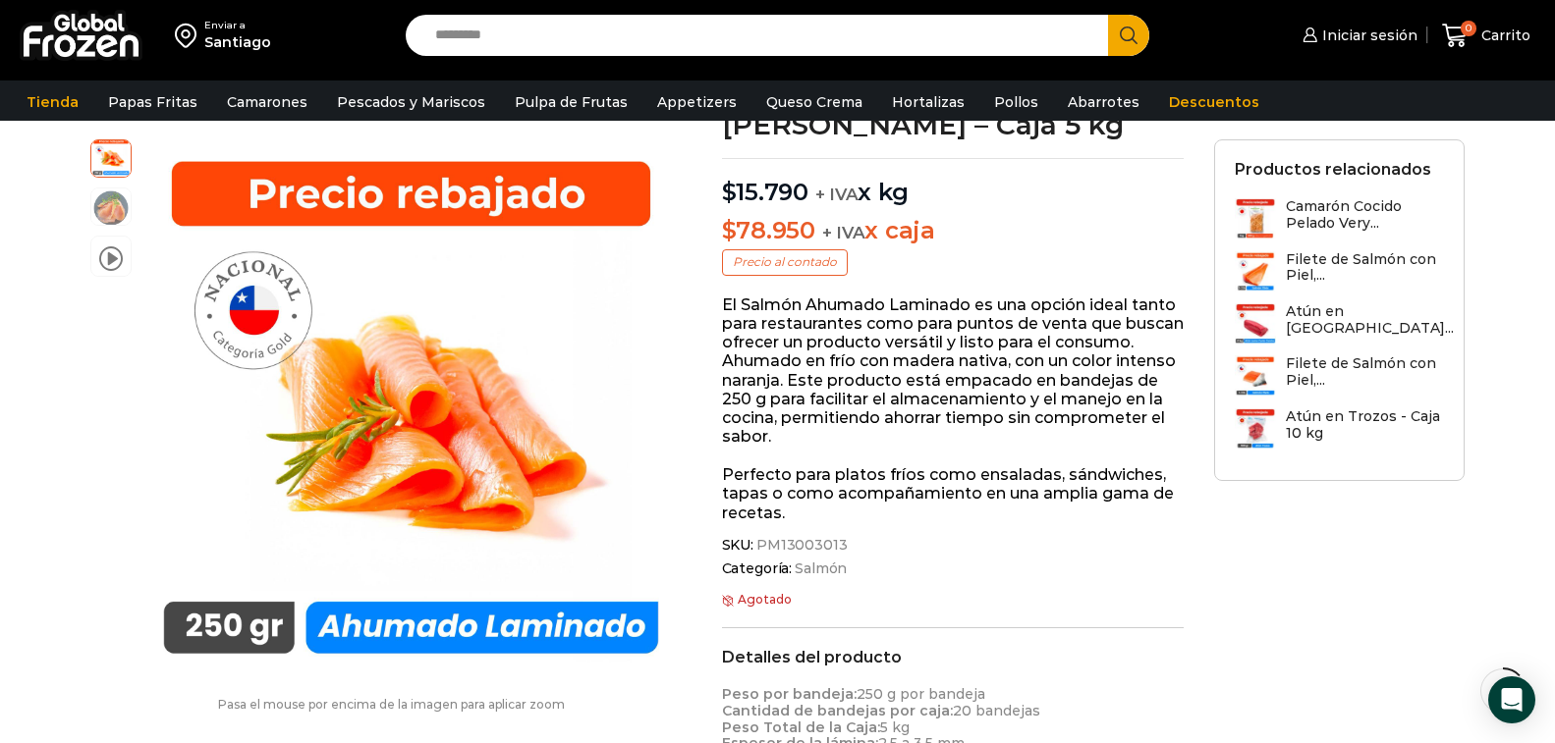
scroll to position [84, 0]
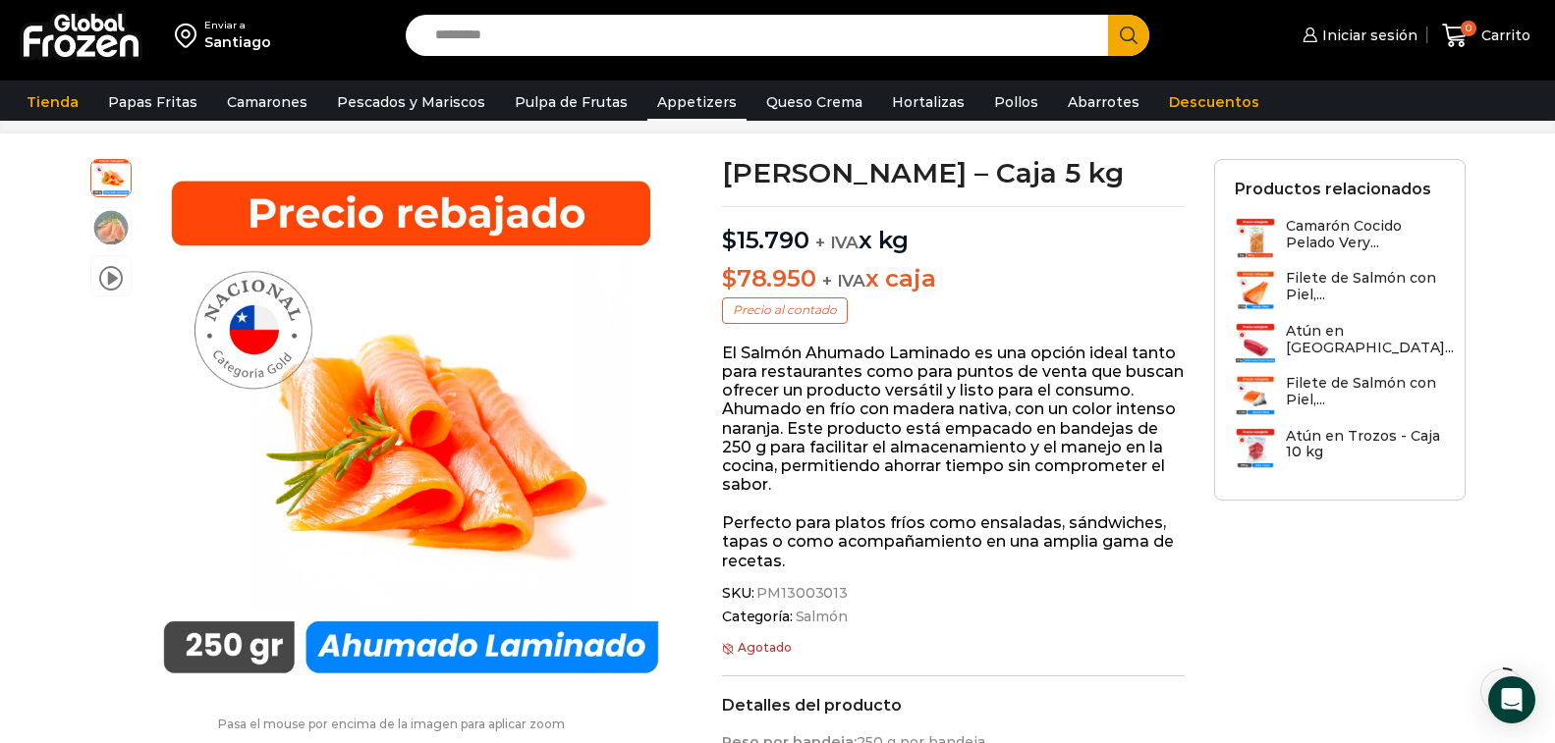
click at [671, 104] on link "Appetizers" at bounding box center [696, 101] width 99 height 37
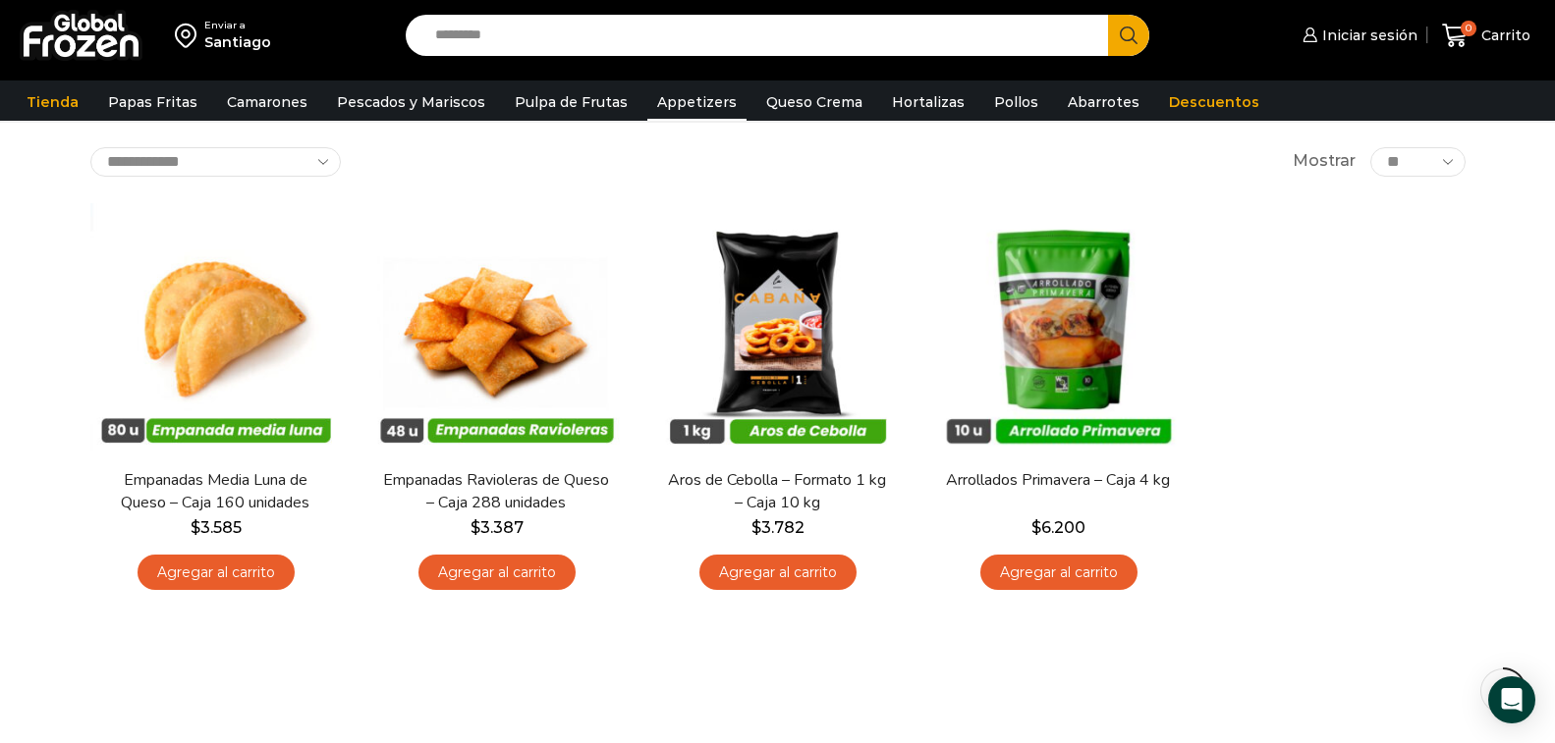
scroll to position [73, 0]
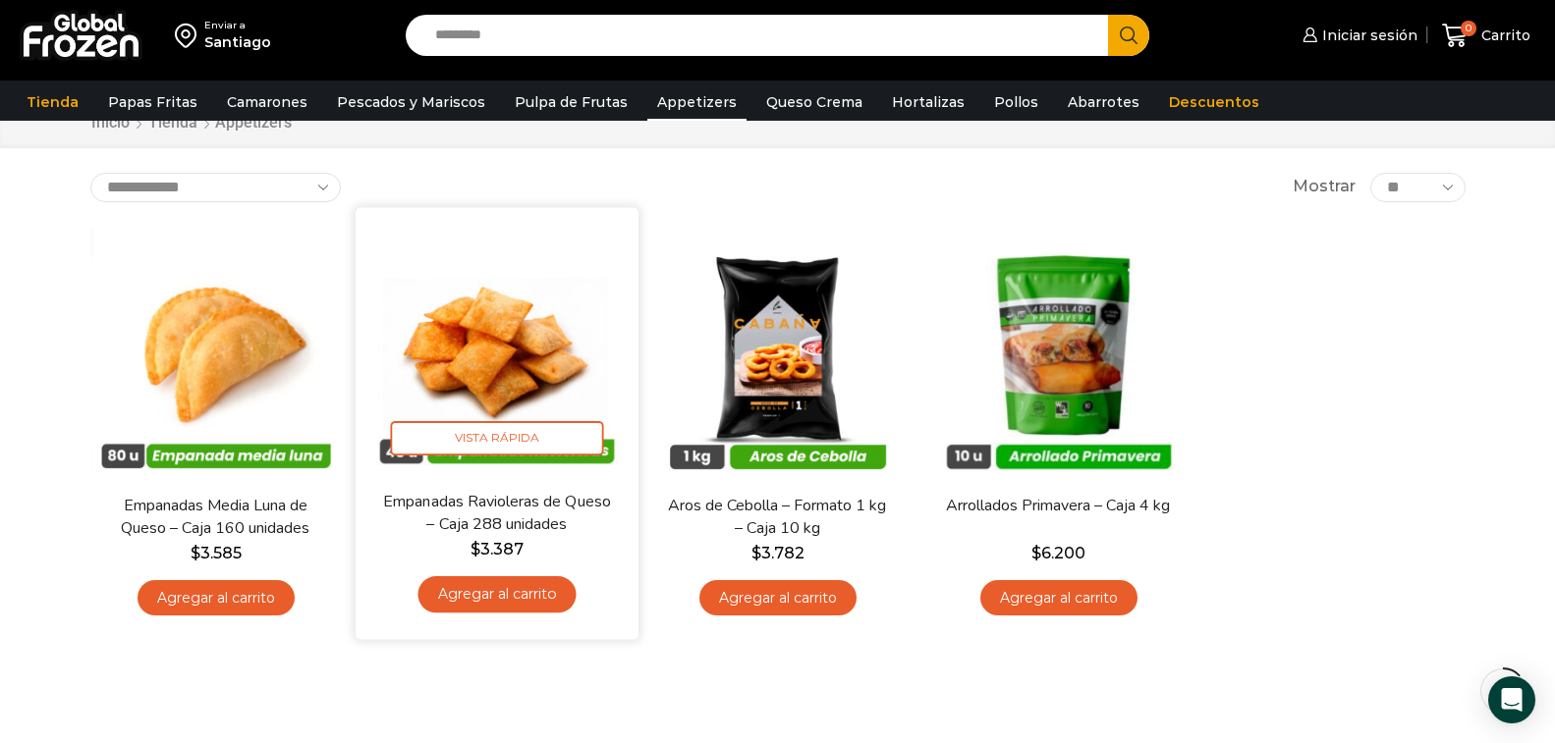
click at [485, 509] on link "Empanadas Ravioleras de Queso – Caja 288 unidades" at bounding box center [496, 513] width 228 height 46
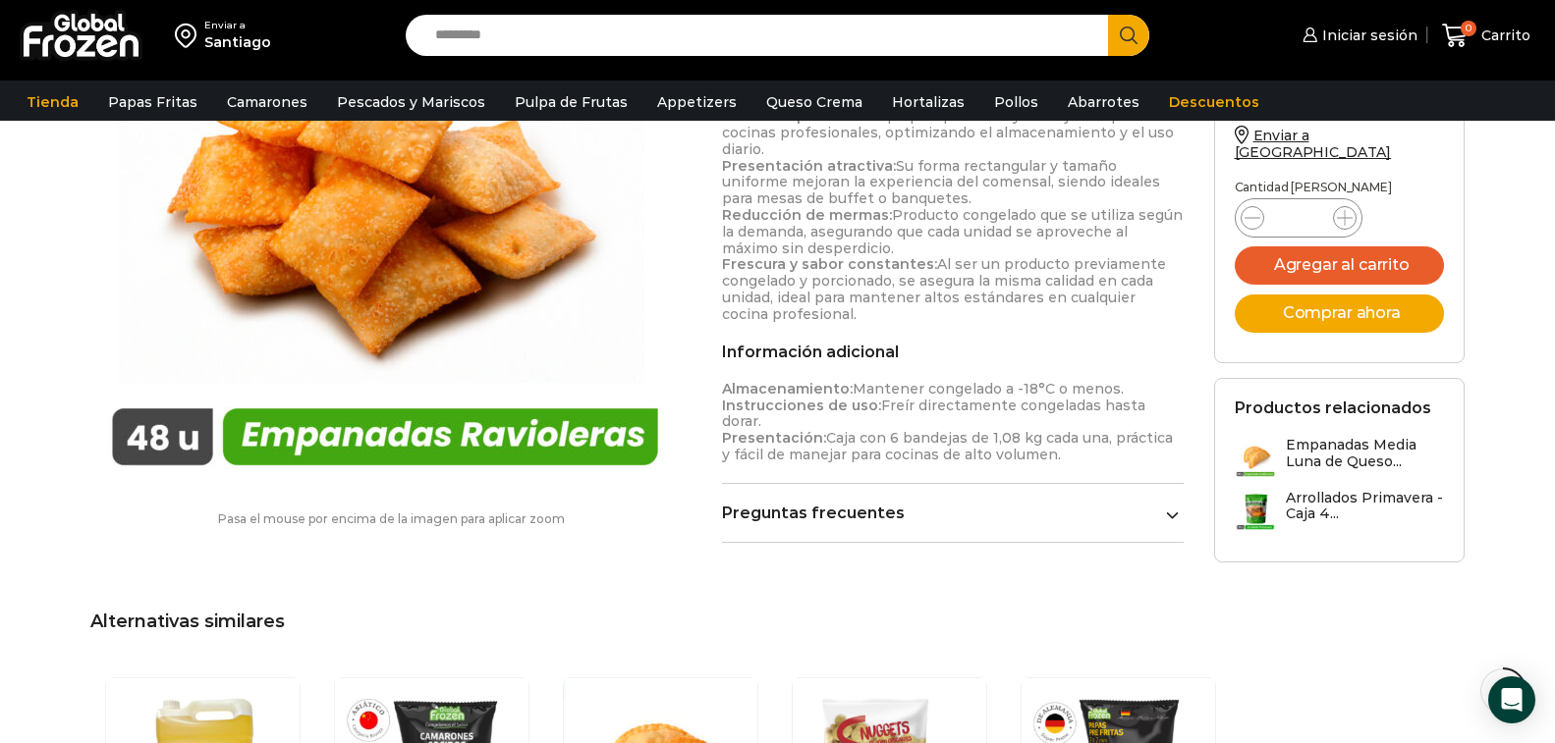
scroll to position [1051, 0]
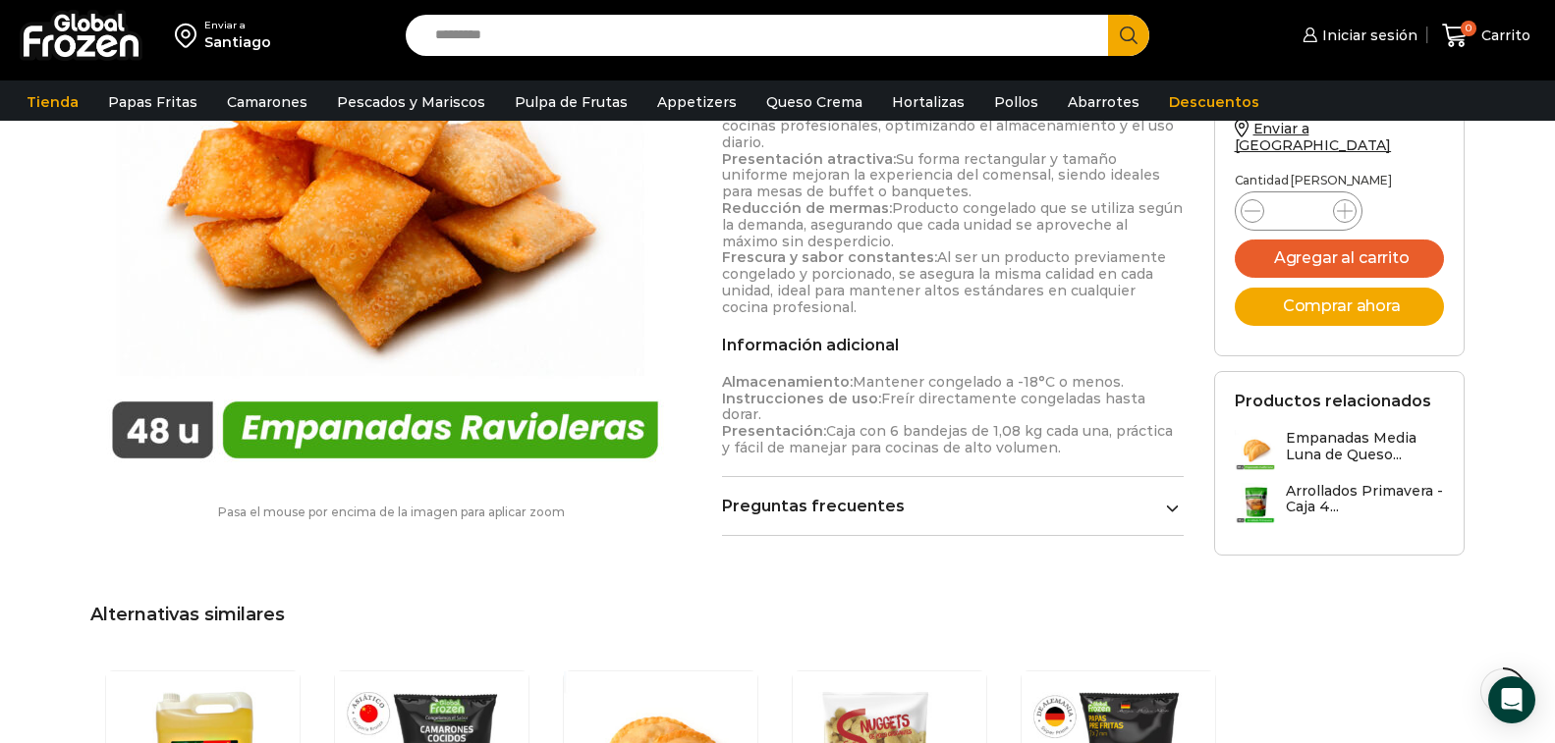
click at [1173, 506] on icon at bounding box center [1172, 509] width 11 height 7
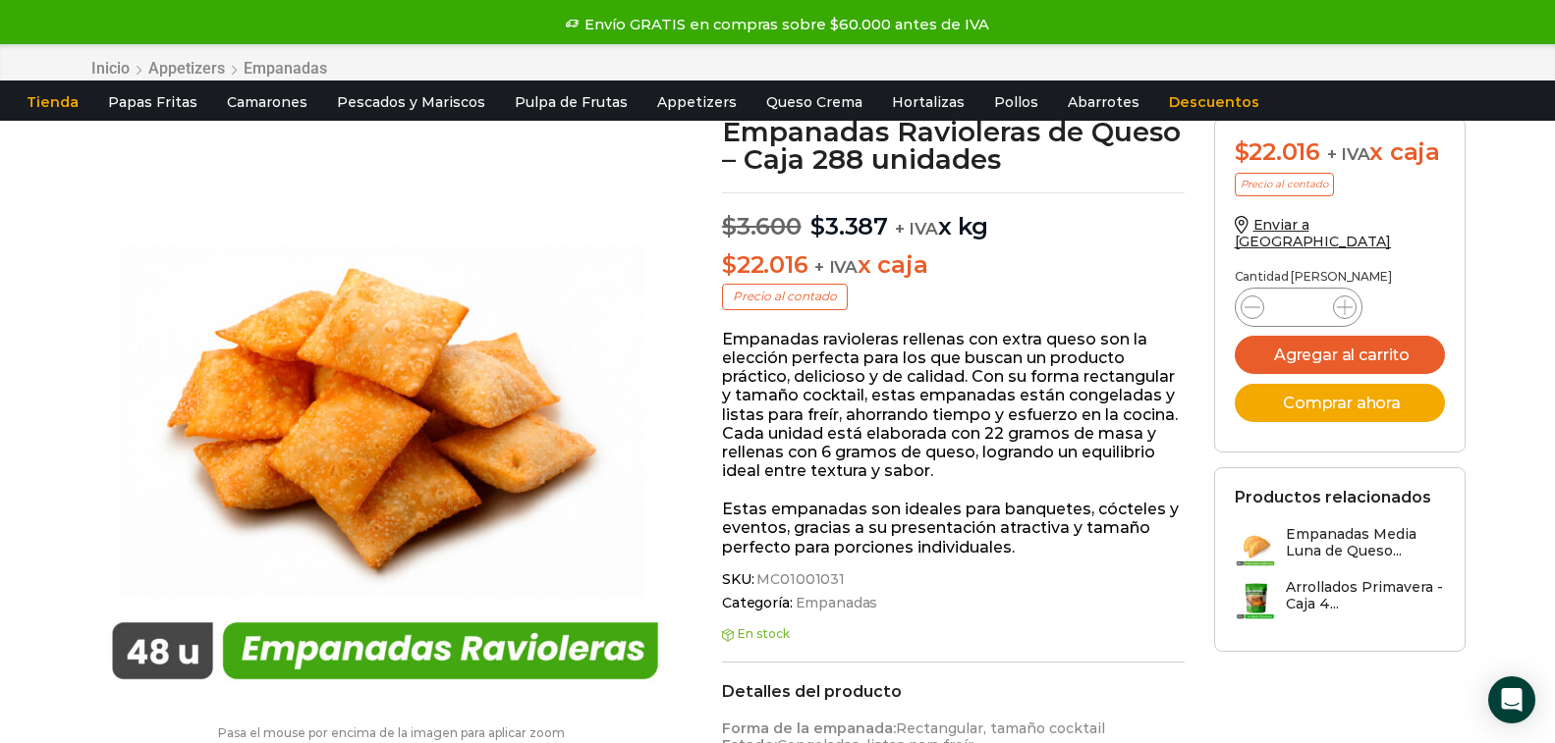
scroll to position [0, 0]
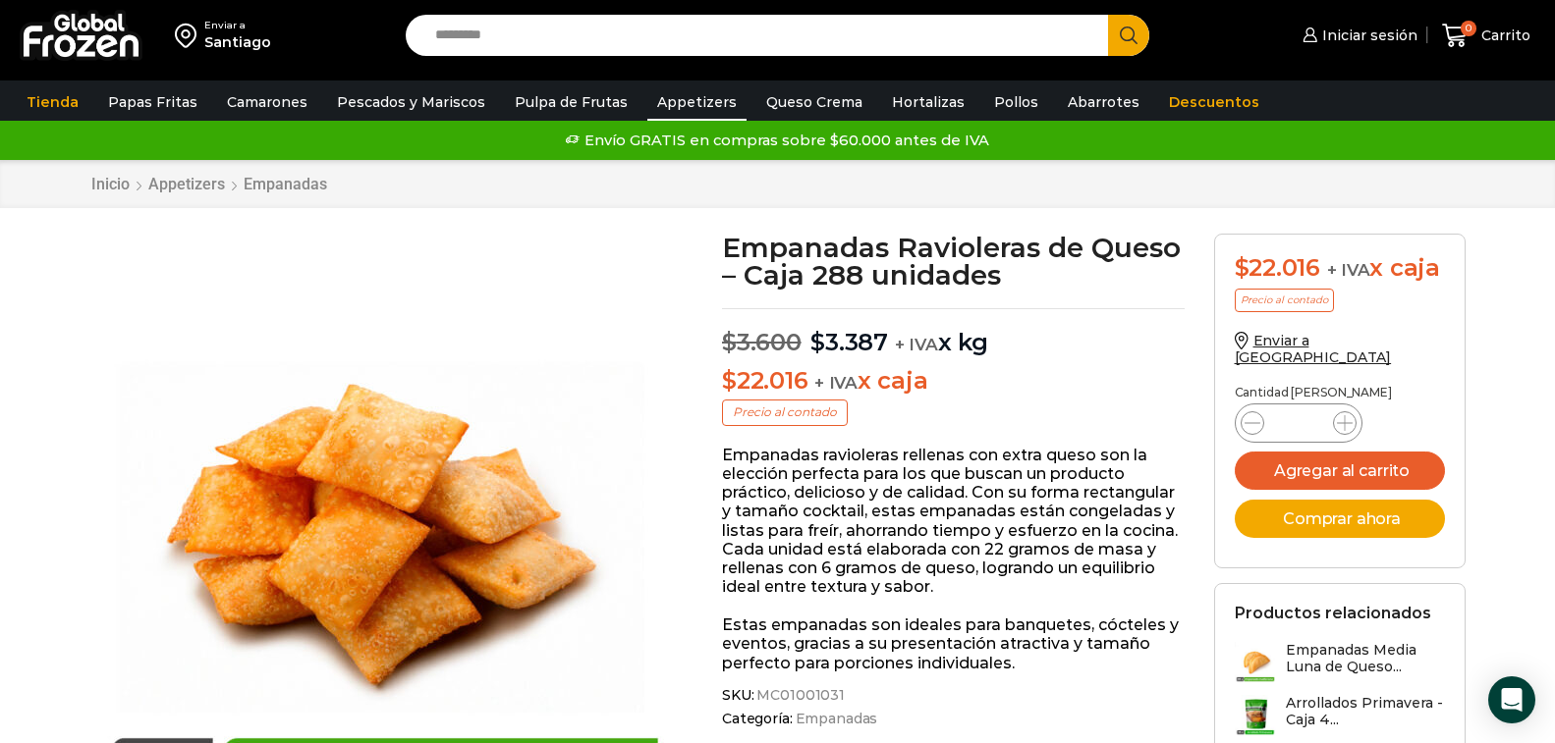
click at [681, 101] on link "Appetizers" at bounding box center [696, 101] width 99 height 37
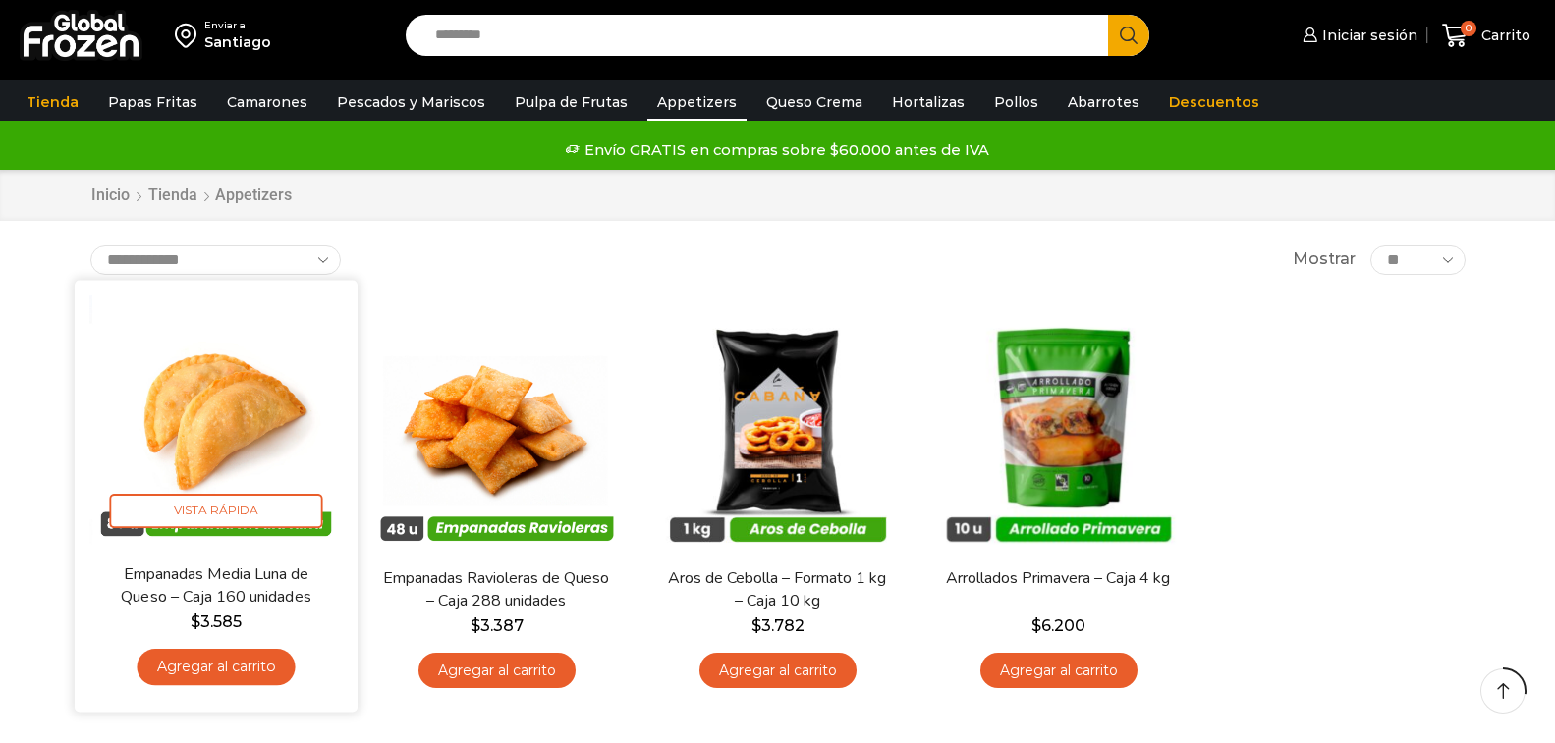
scroll to position [149, 0]
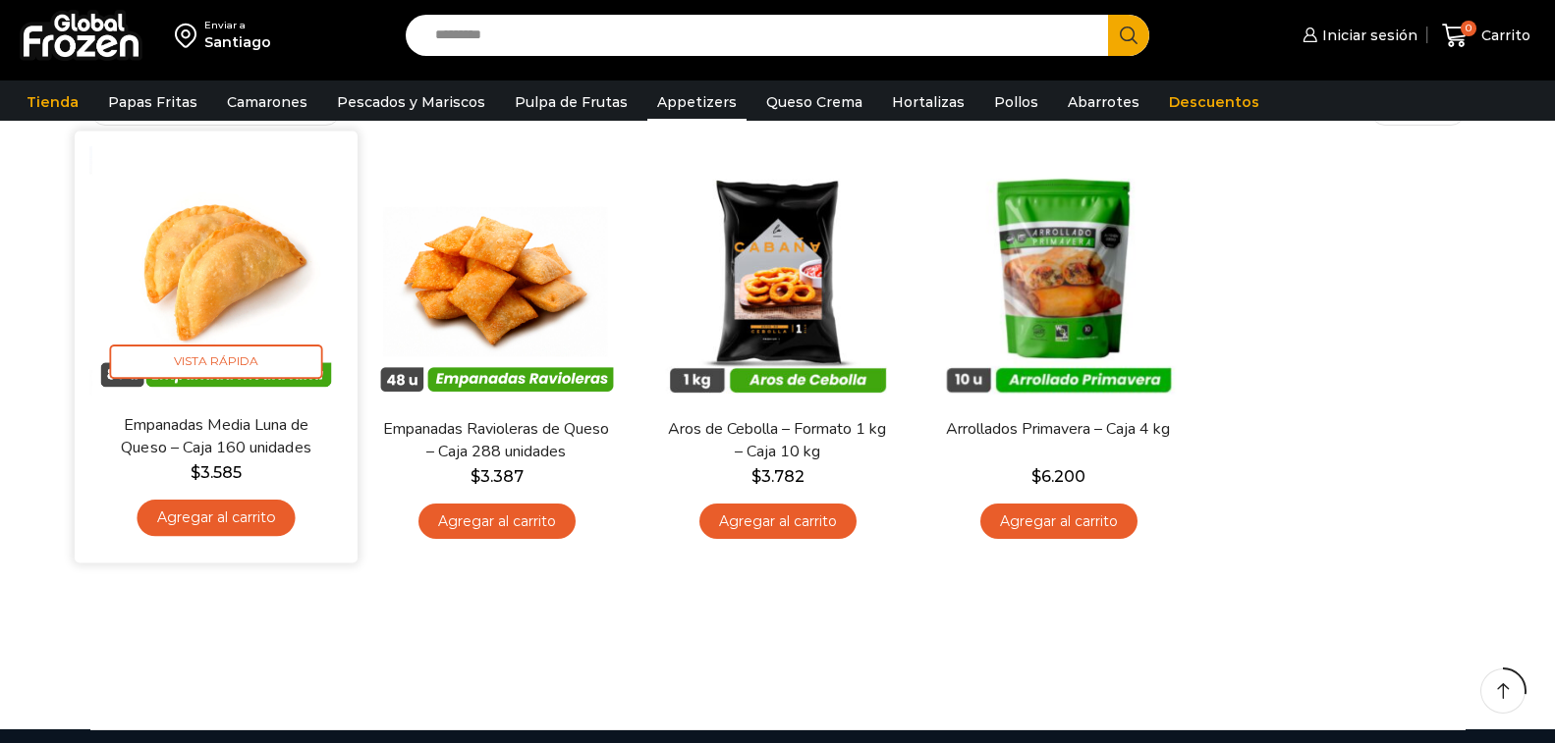
click at [178, 285] on img at bounding box center [215, 271] width 253 height 253
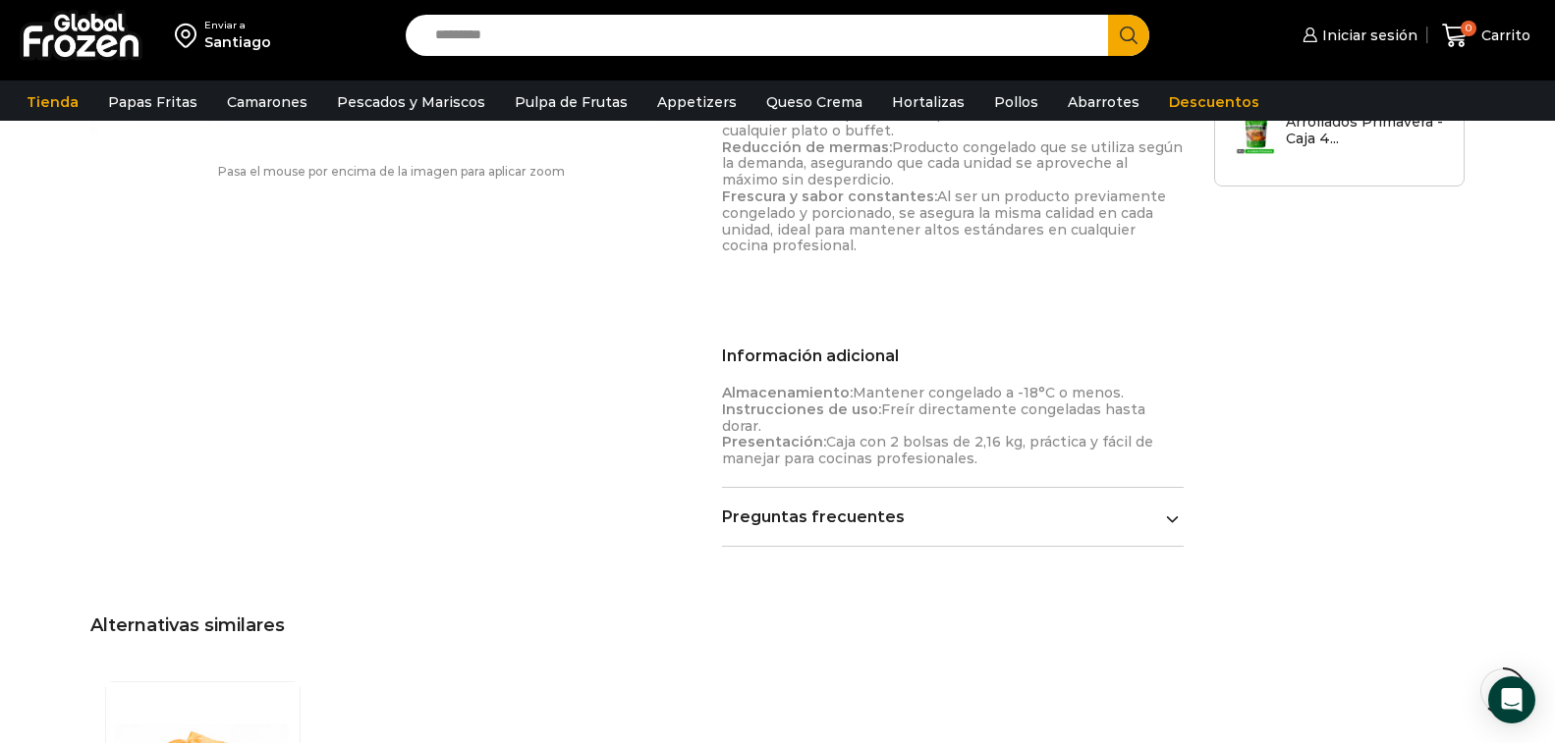
scroll to position [1515, 0]
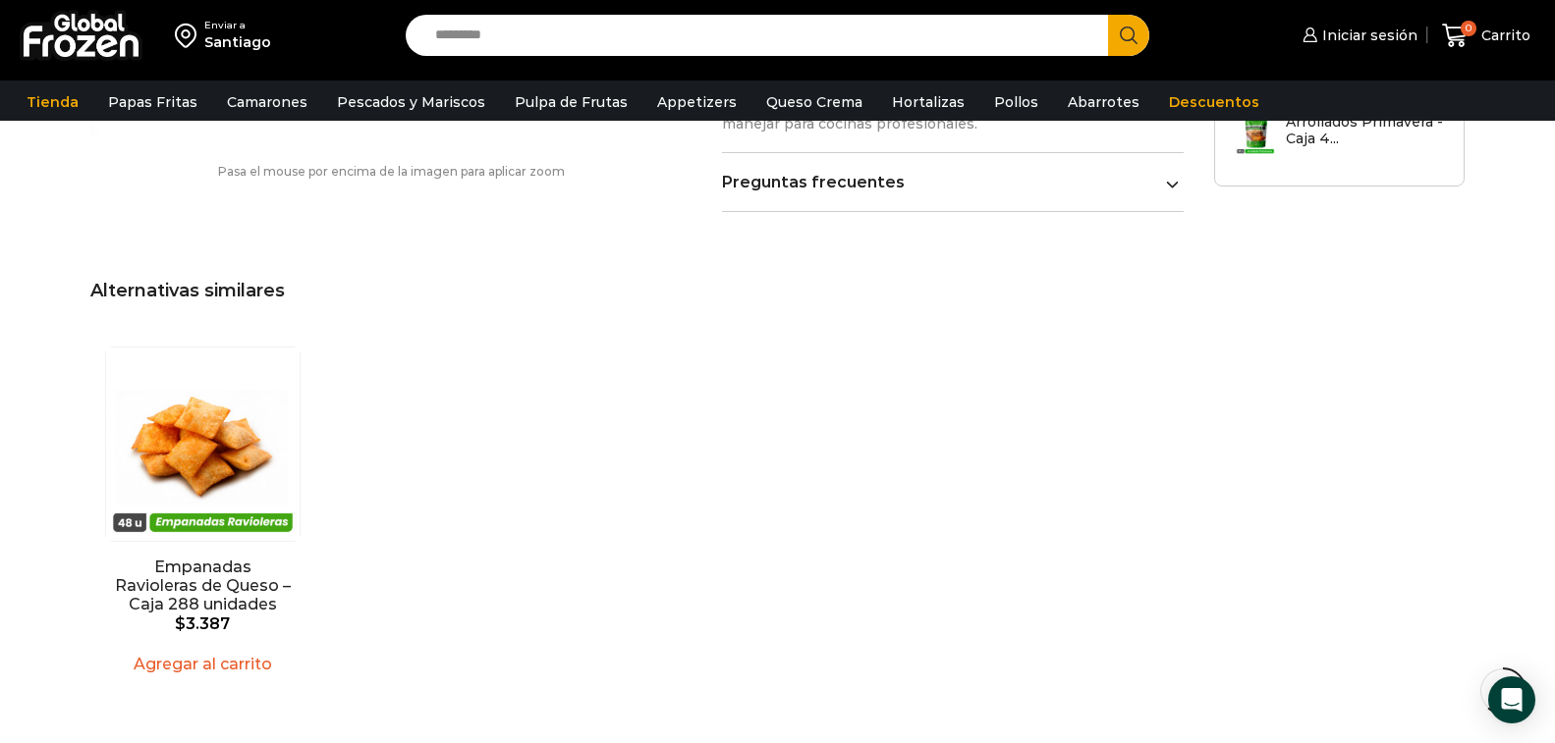
click at [1176, 182] on icon at bounding box center [1172, 185] width 11 height 7
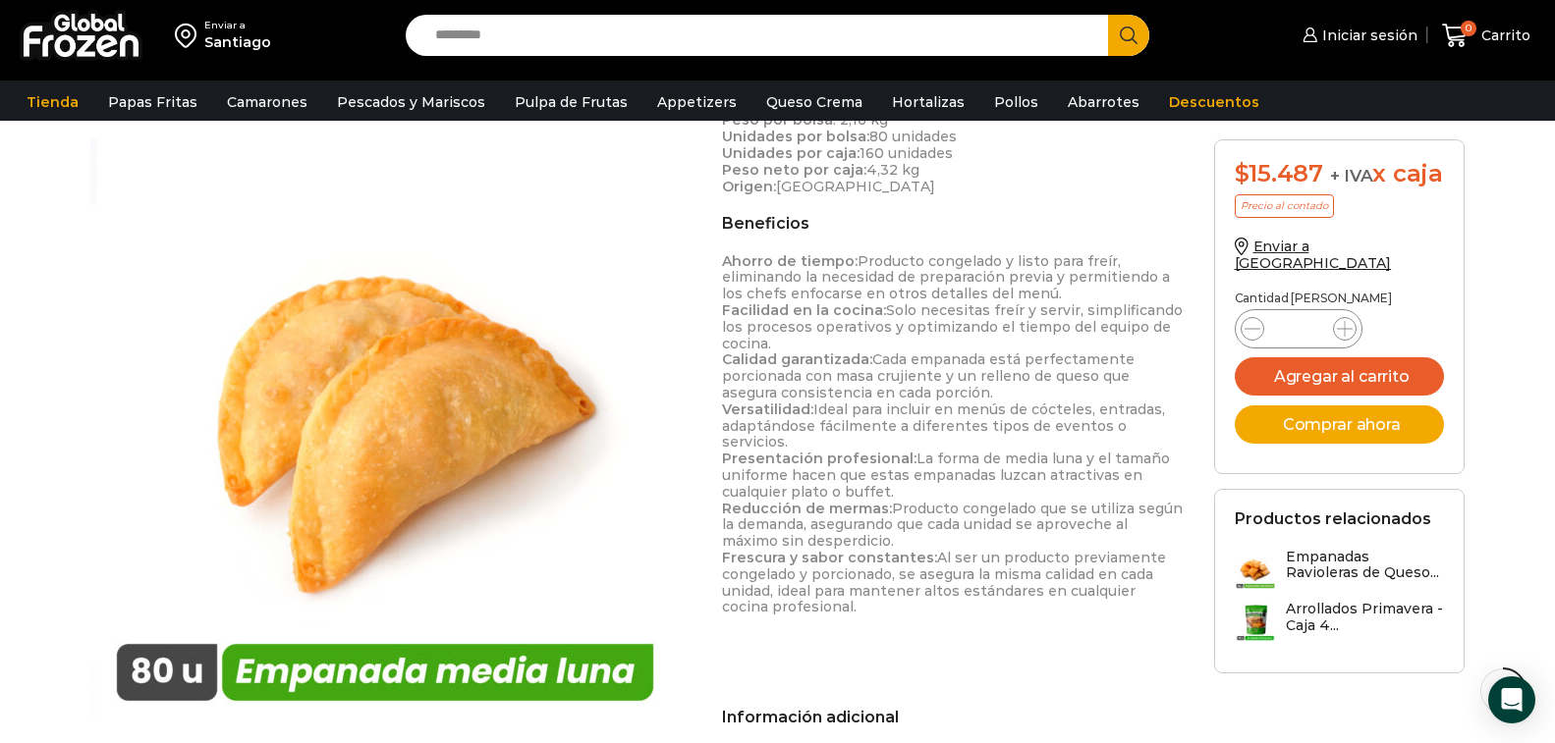
scroll to position [804, 0]
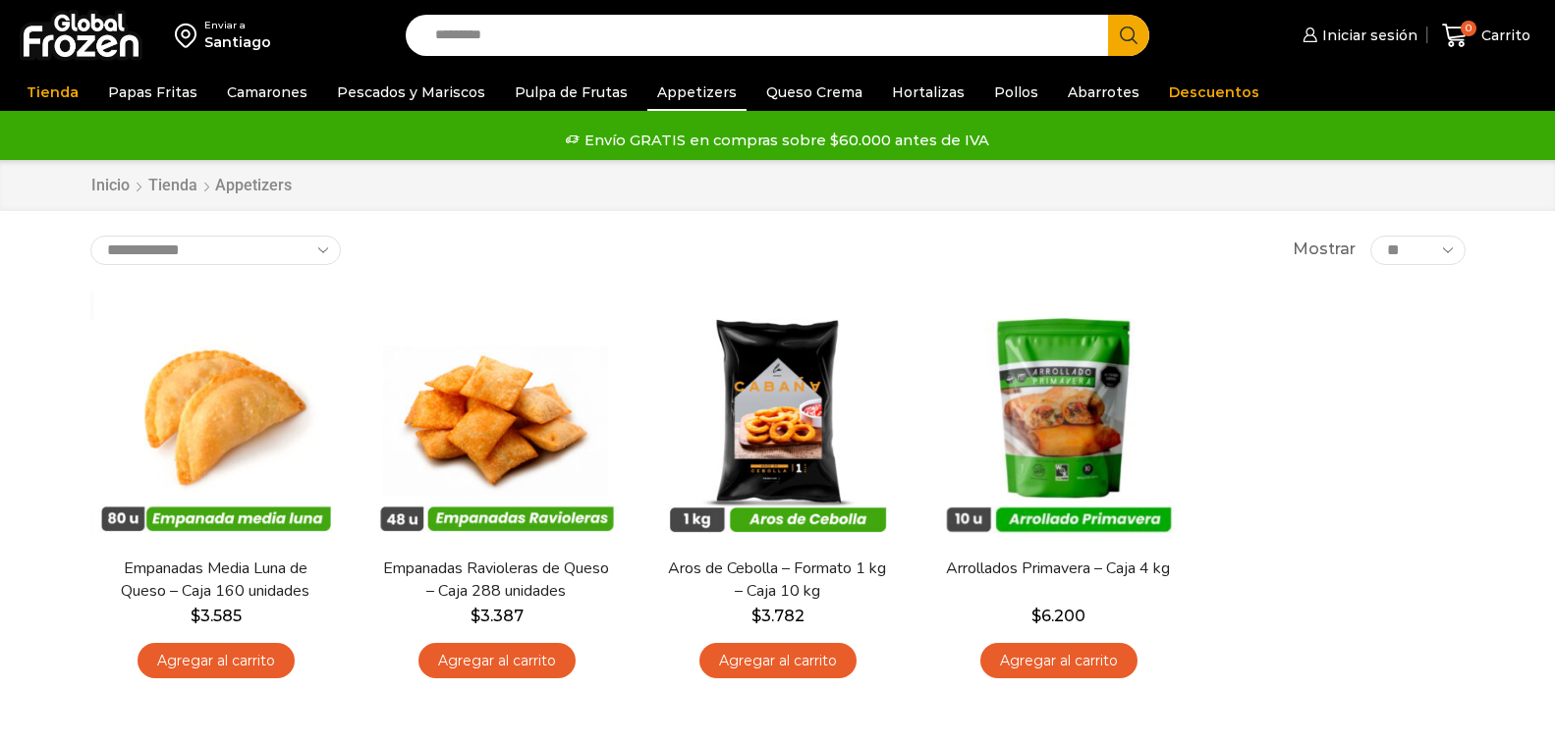
click at [775, 298] on img at bounding box center [777, 417] width 251 height 251
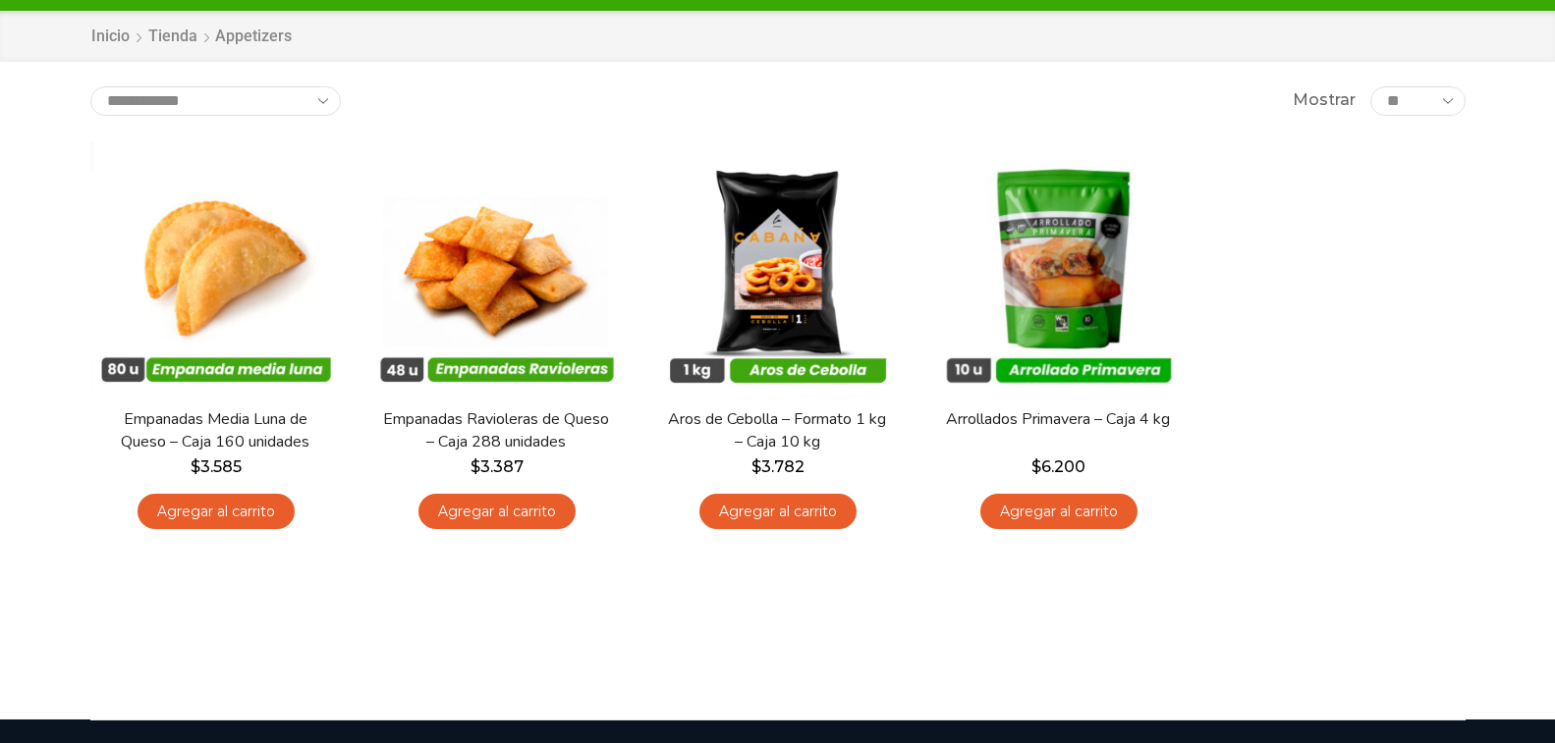
scroll to position [149, 0]
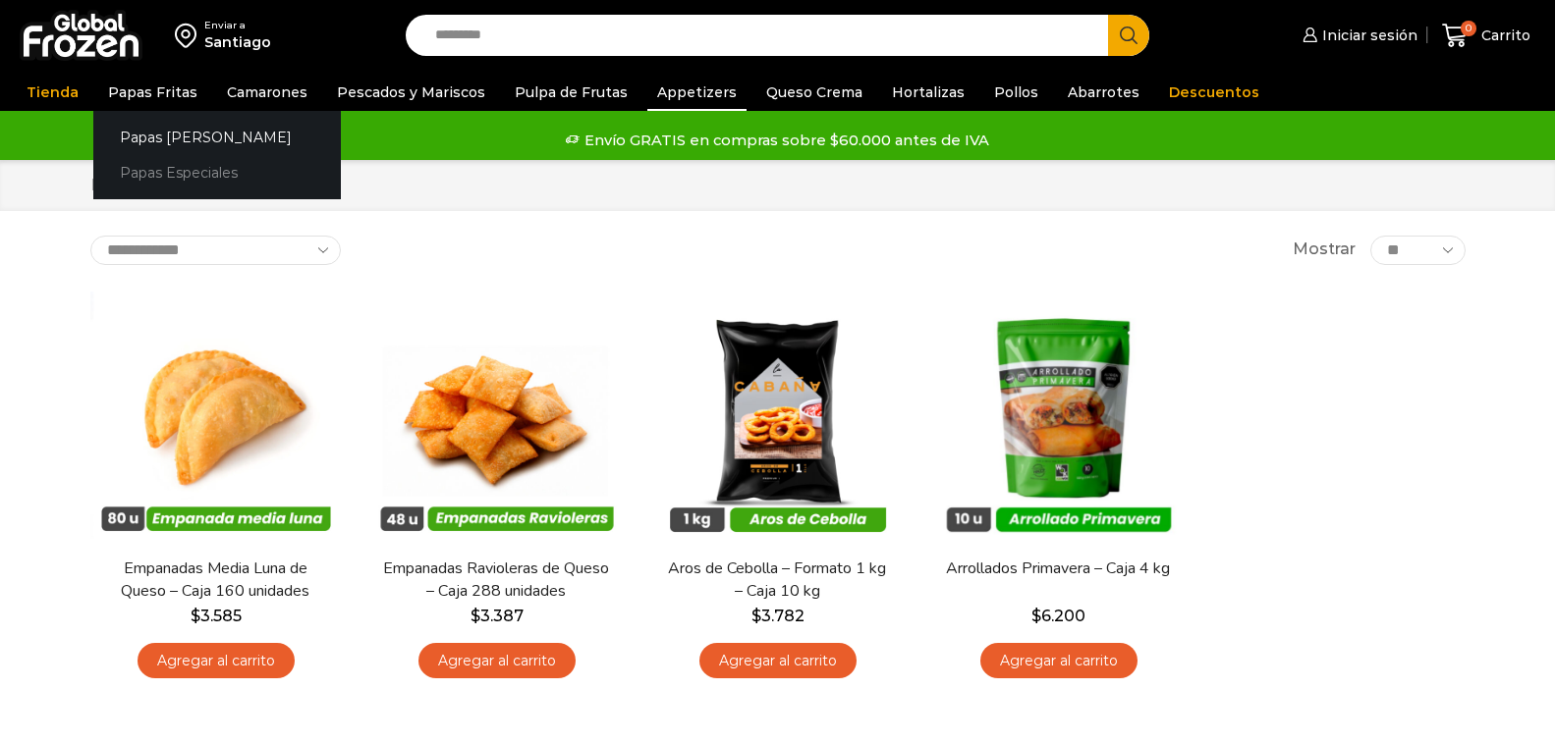
click at [141, 175] on link "Papas Especiales" at bounding box center [216, 173] width 247 height 36
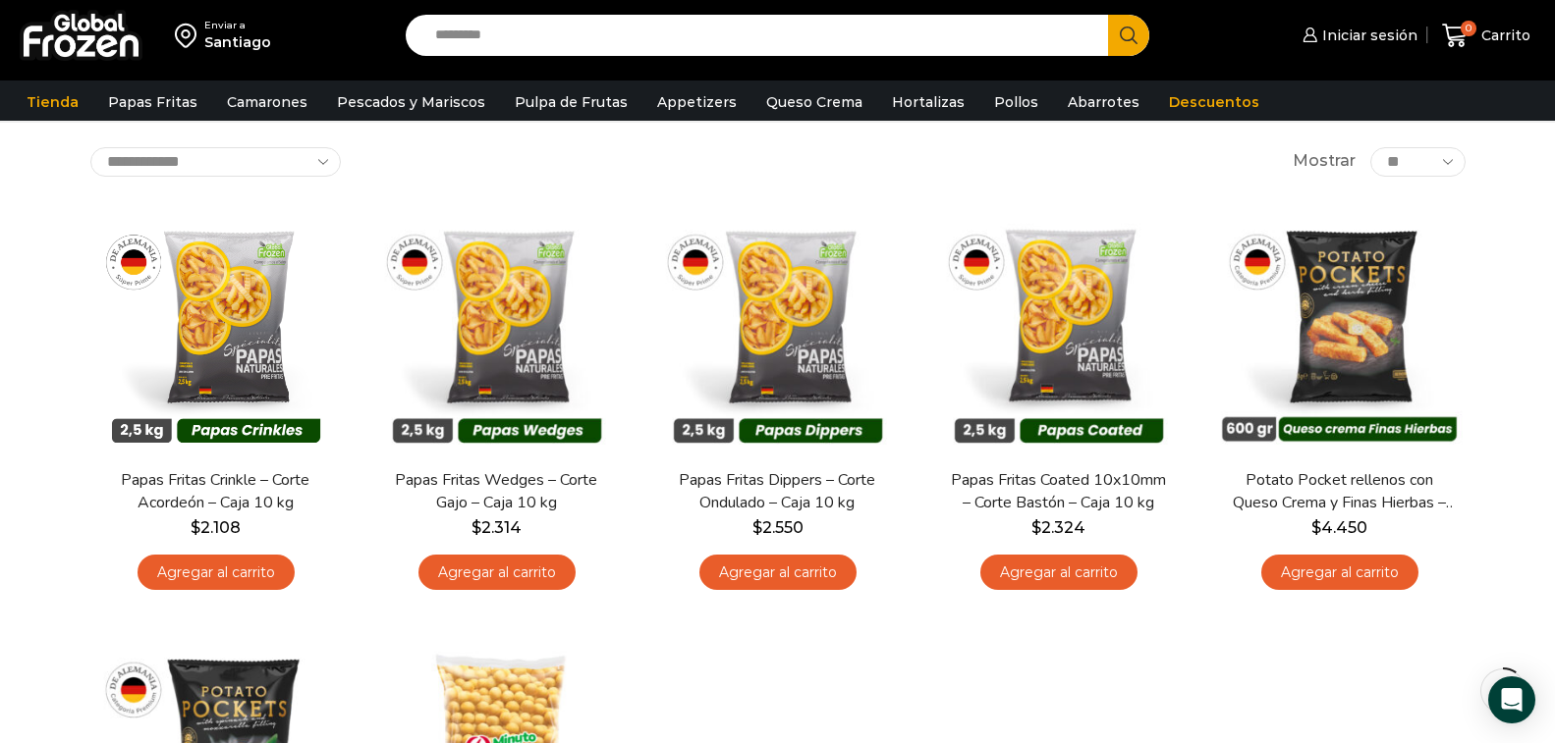
scroll to position [95, 0]
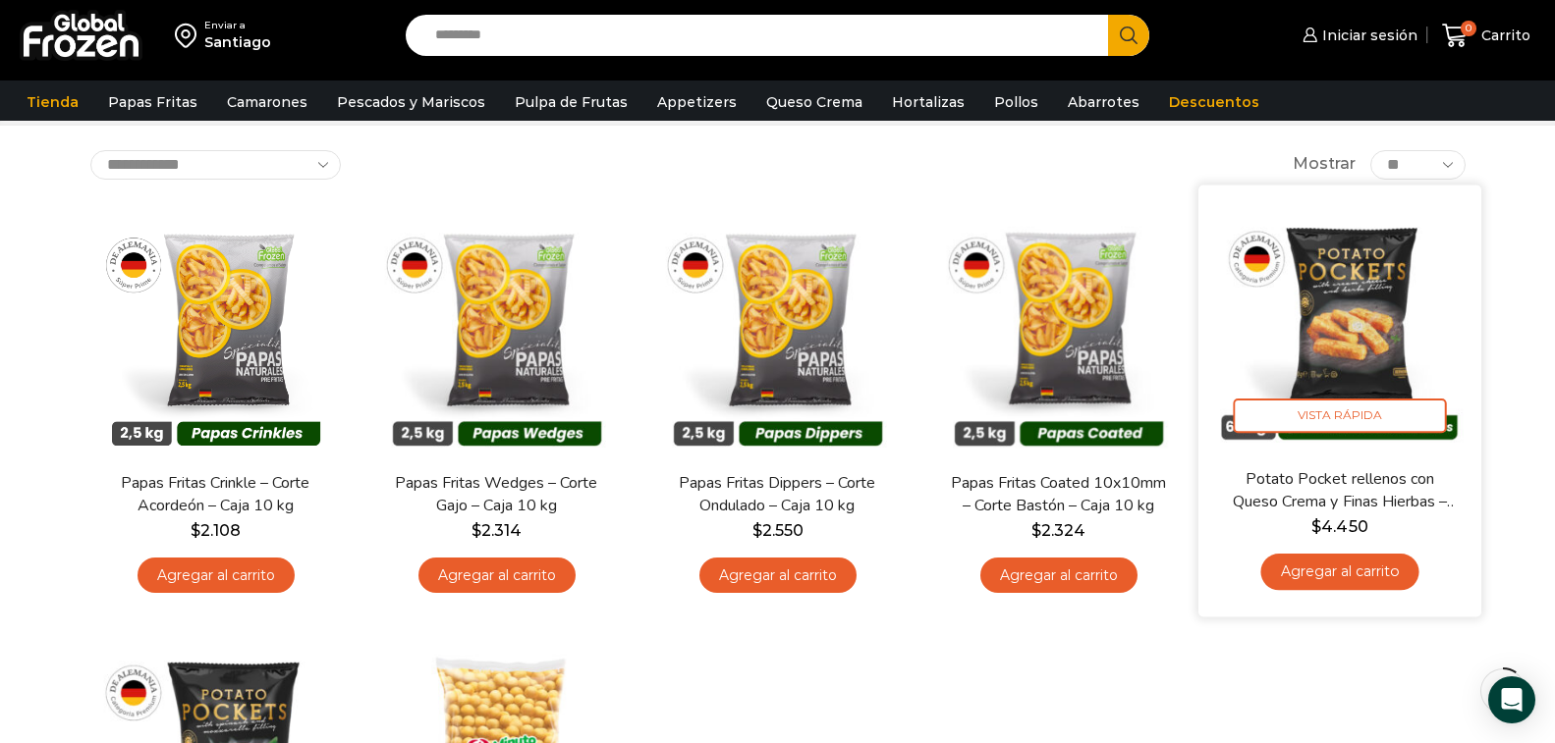
click at [1370, 353] on img at bounding box center [1339, 325] width 253 height 253
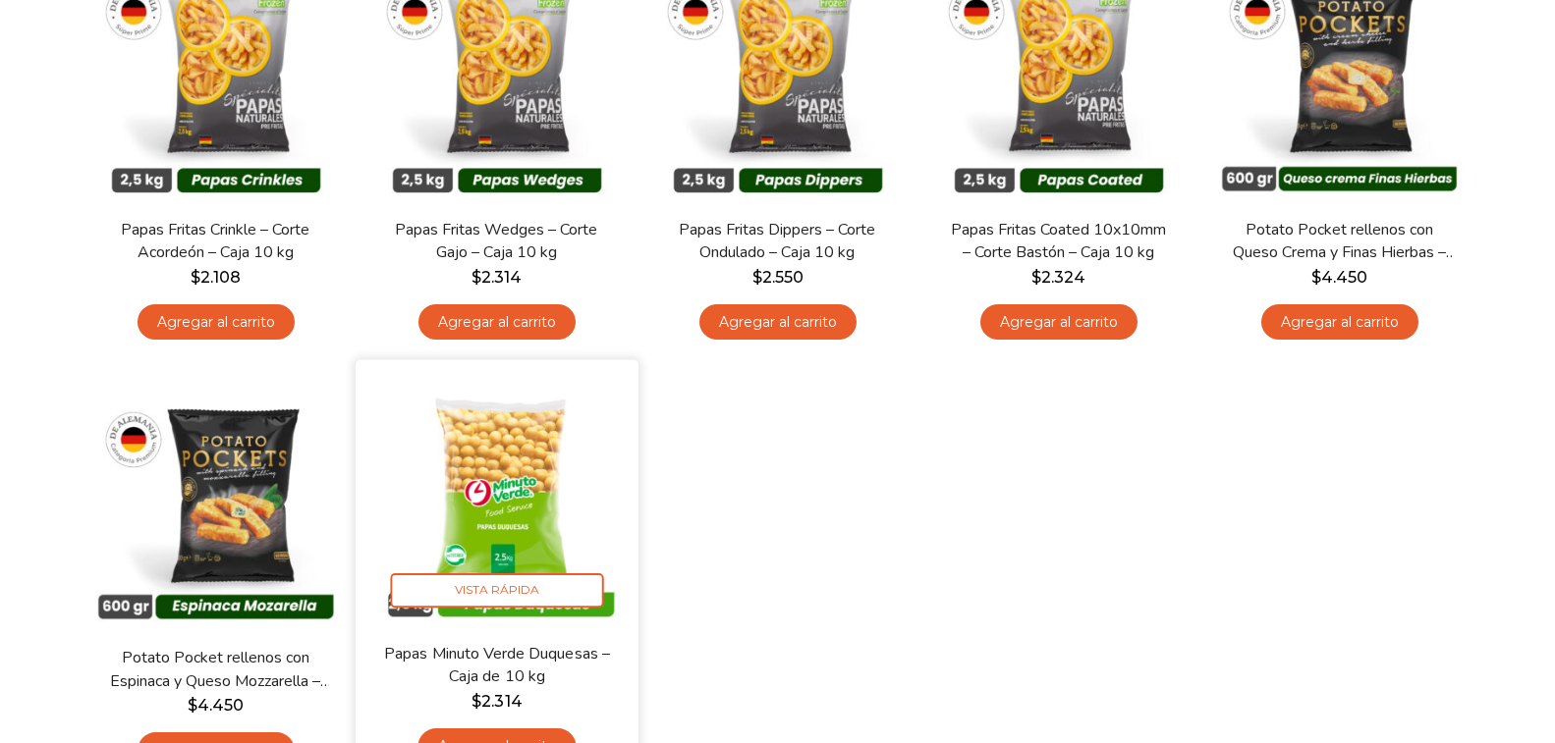
scroll to position [374, 0]
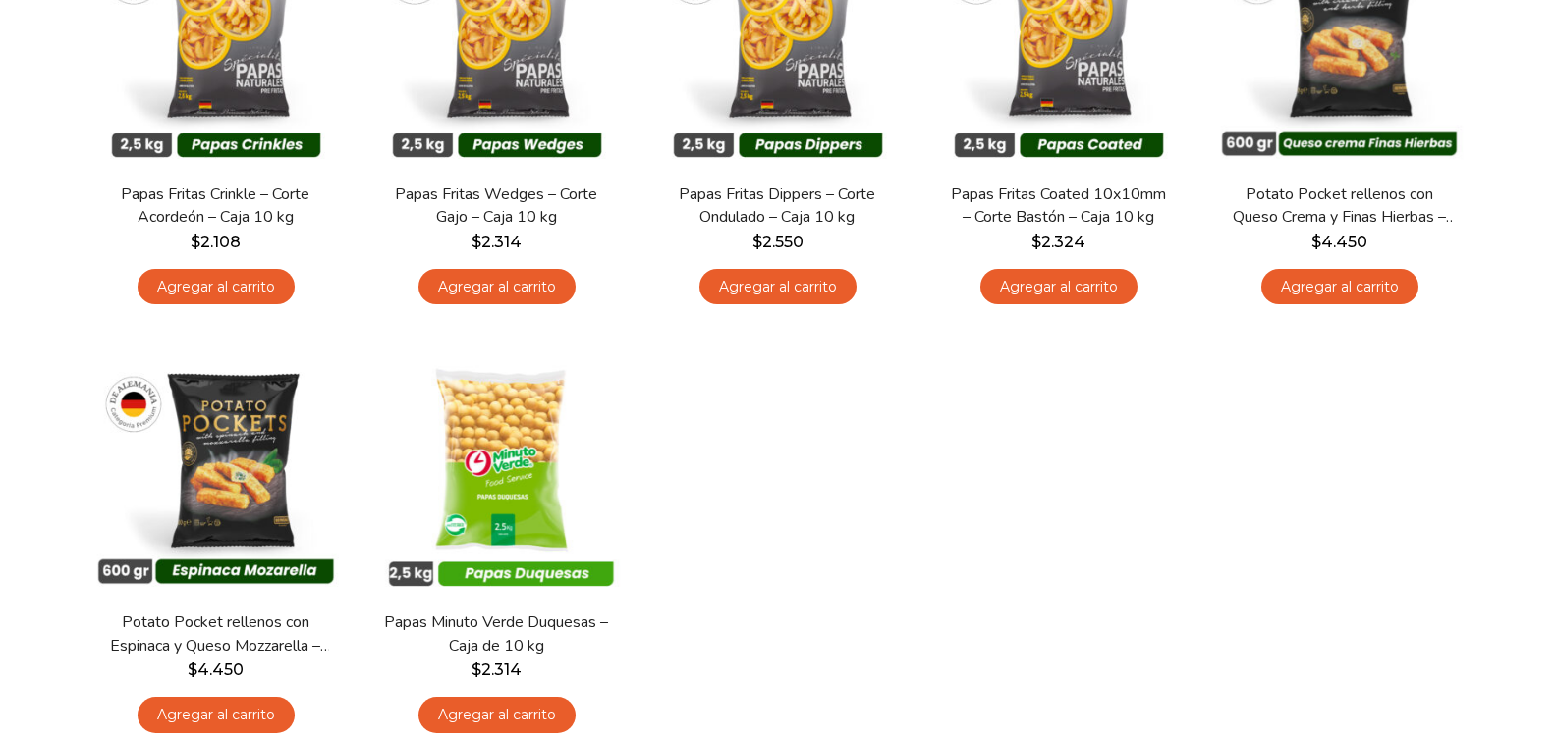
click at [225, 476] on img at bounding box center [215, 471] width 251 height 251
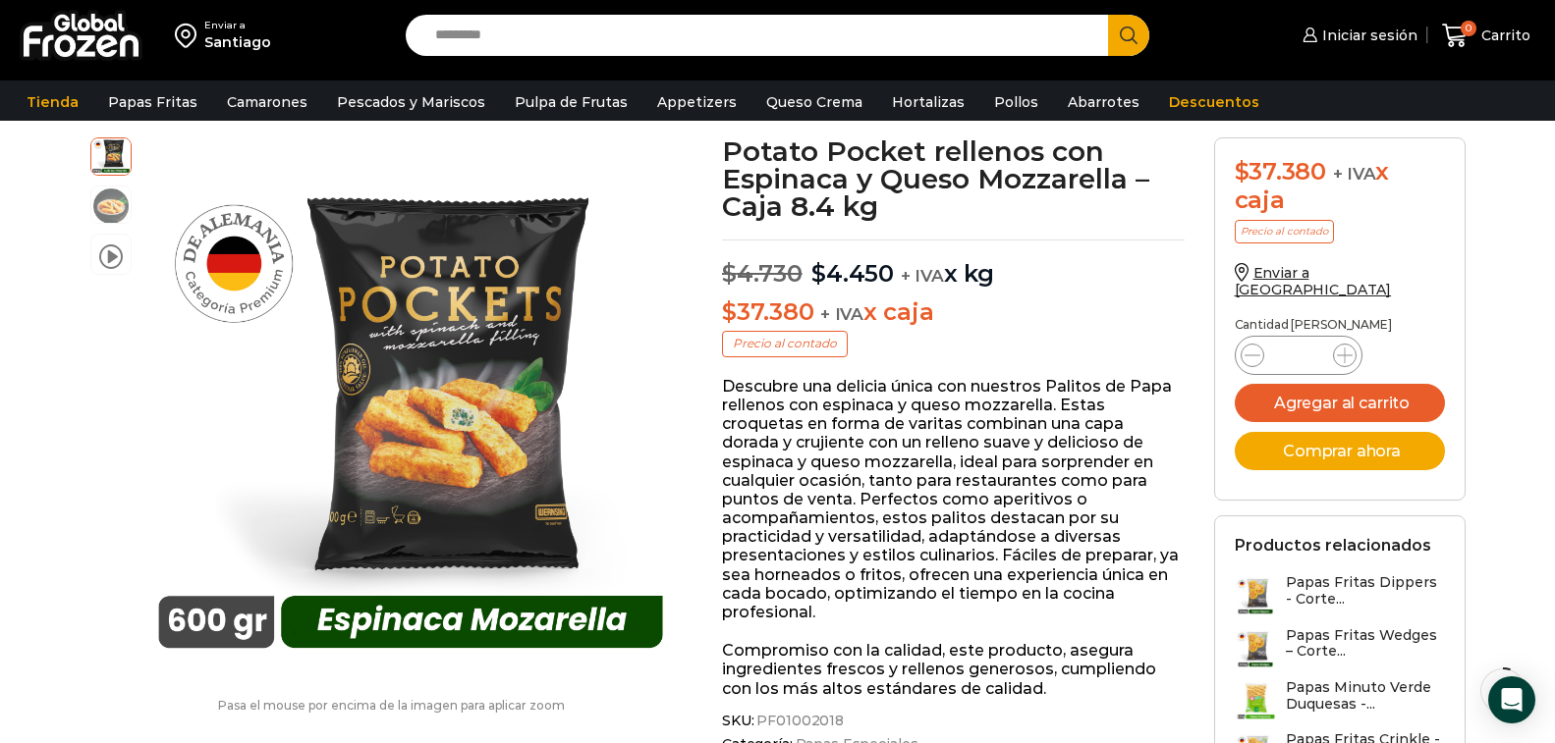
scroll to position [103, 0]
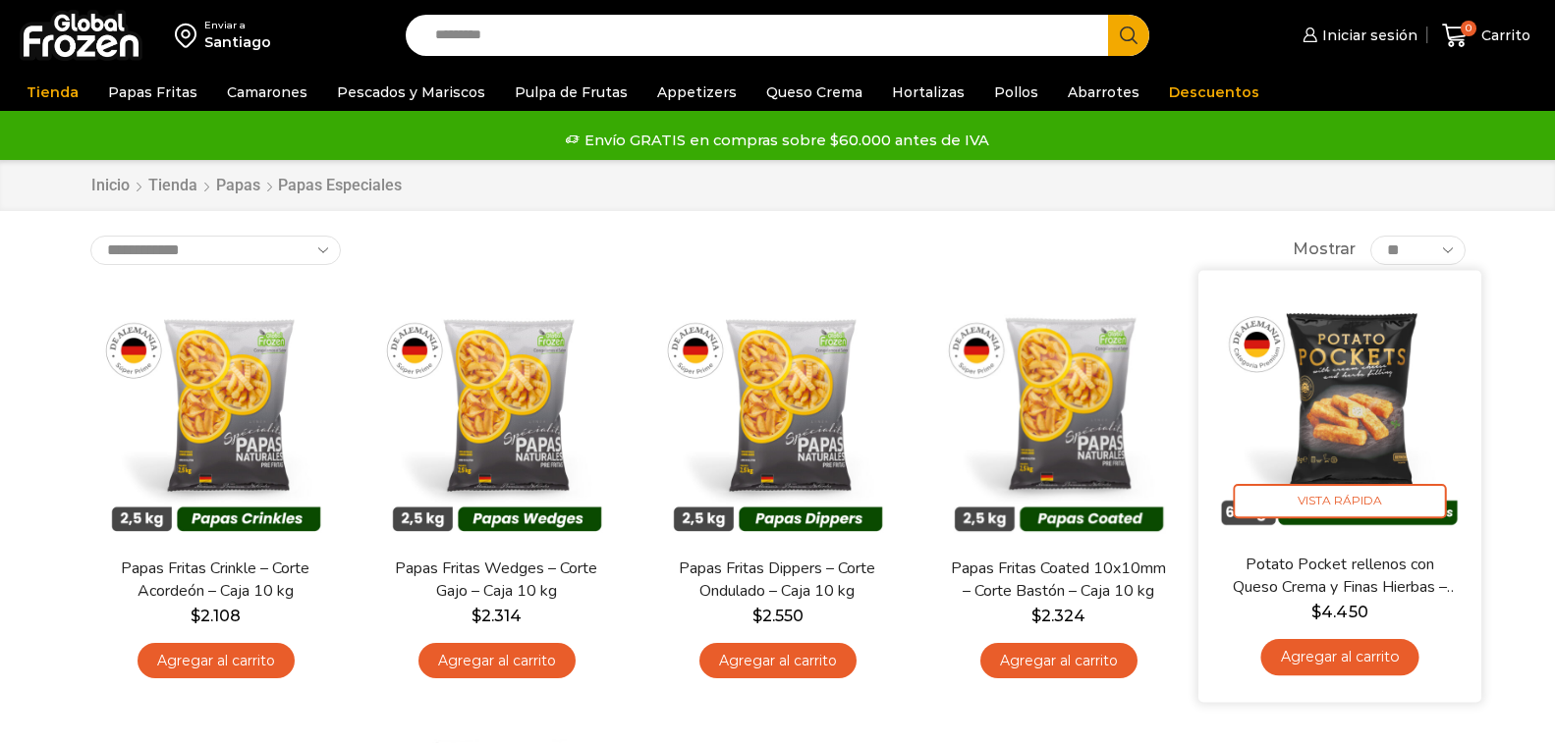
click at [1348, 285] on img at bounding box center [1339, 411] width 253 height 253
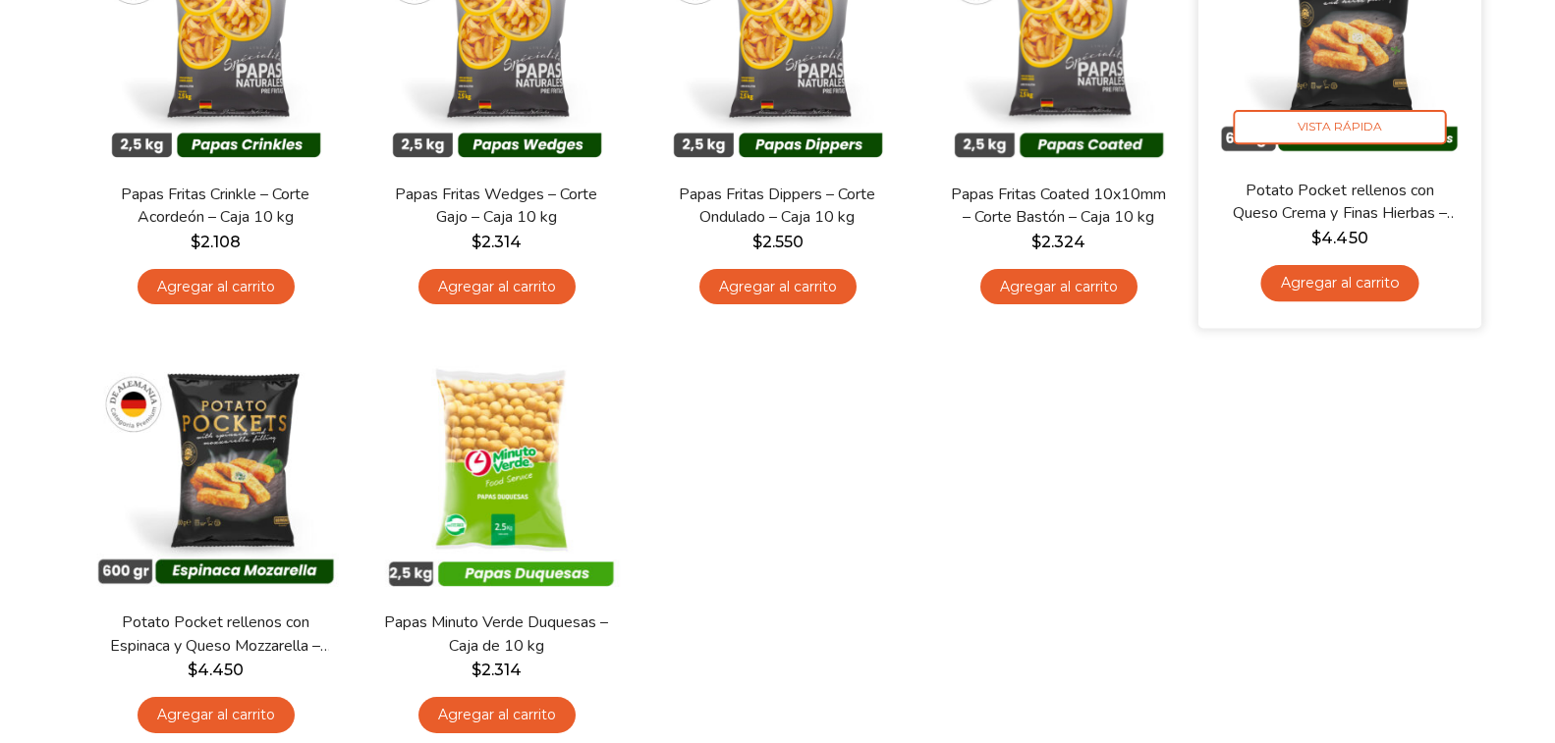
scroll to position [374, 0]
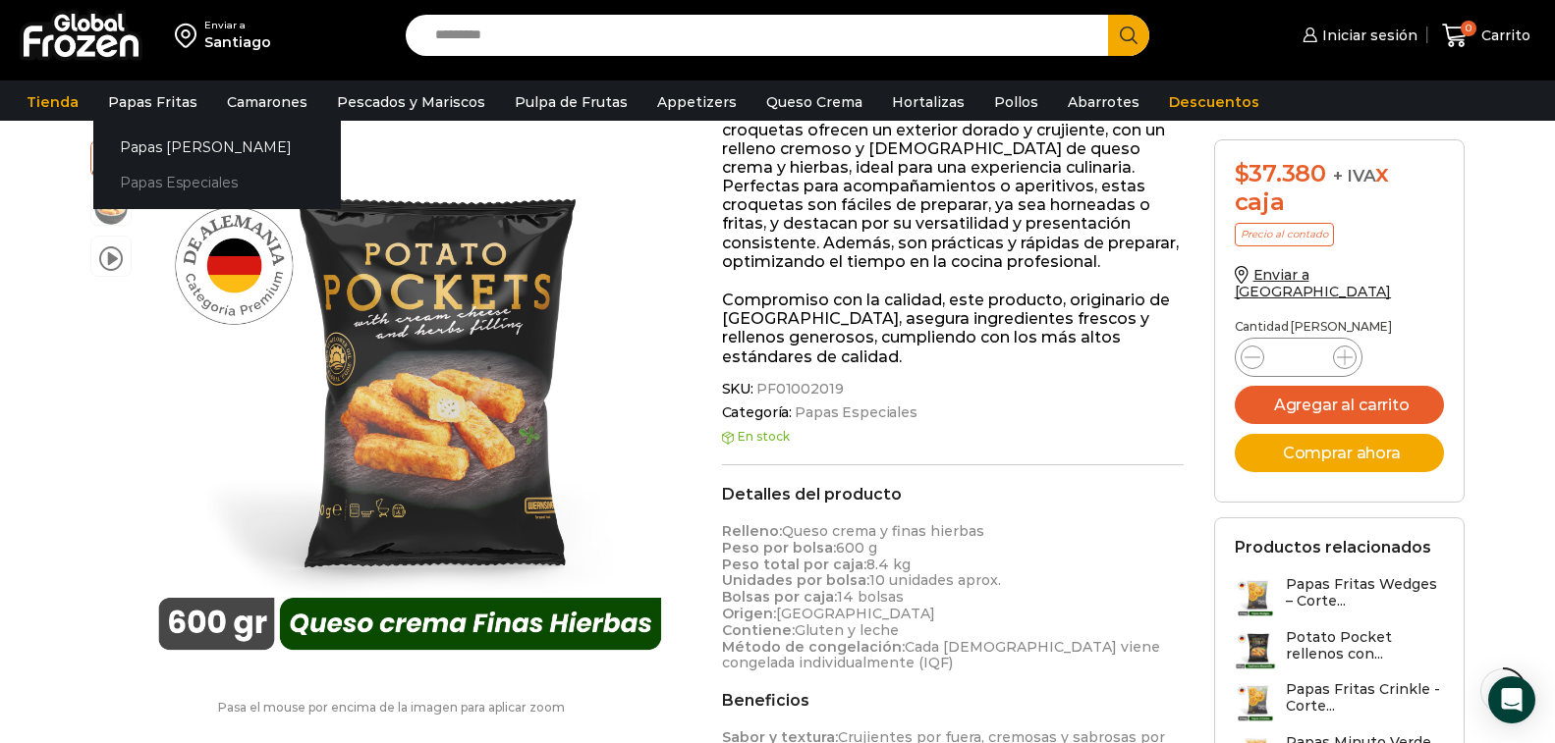
click at [138, 186] on link "Papas Especiales" at bounding box center [216, 183] width 247 height 36
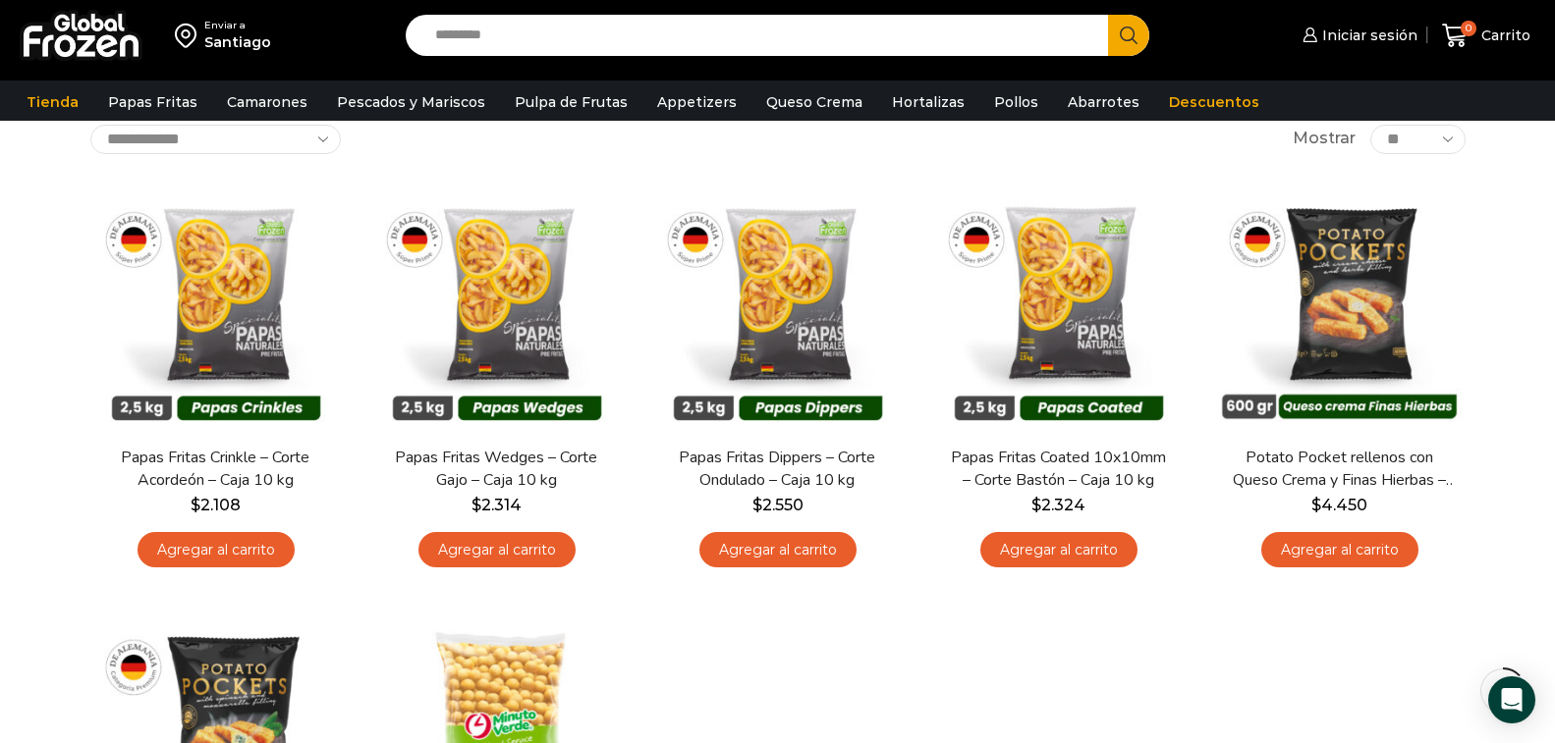
scroll to position [129, 0]
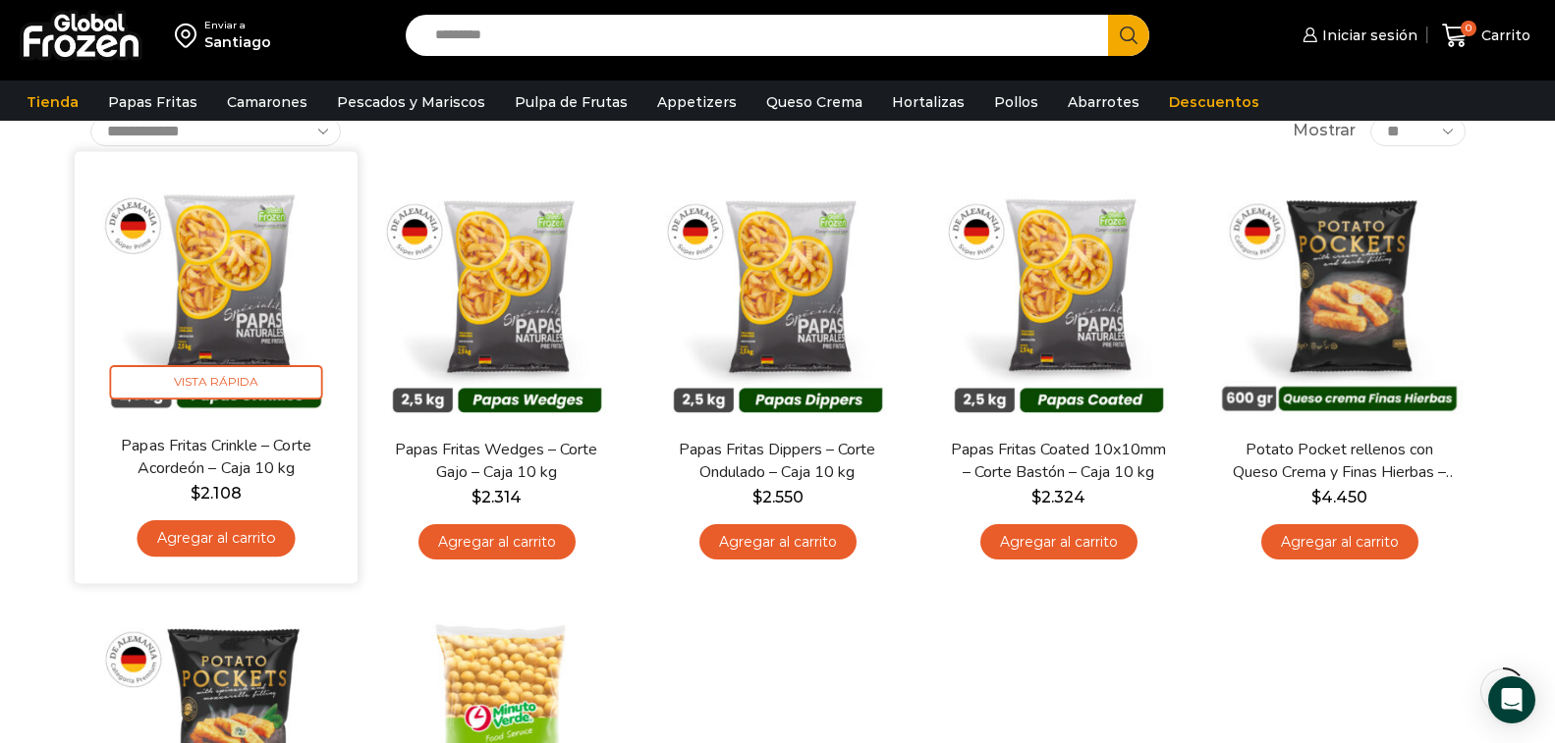
click at [241, 301] on img at bounding box center [215, 292] width 253 height 253
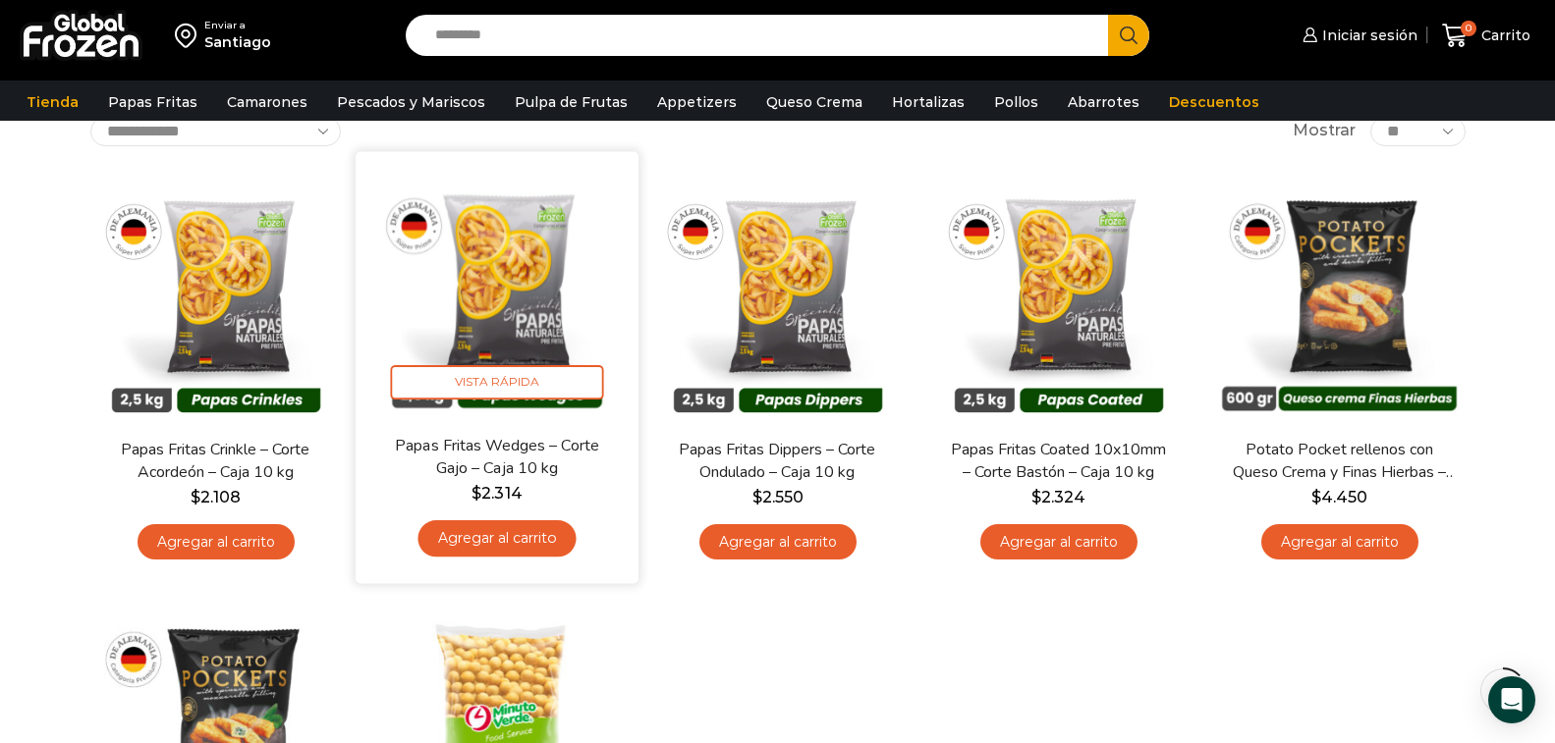
click at [491, 292] on img at bounding box center [496, 292] width 253 height 253
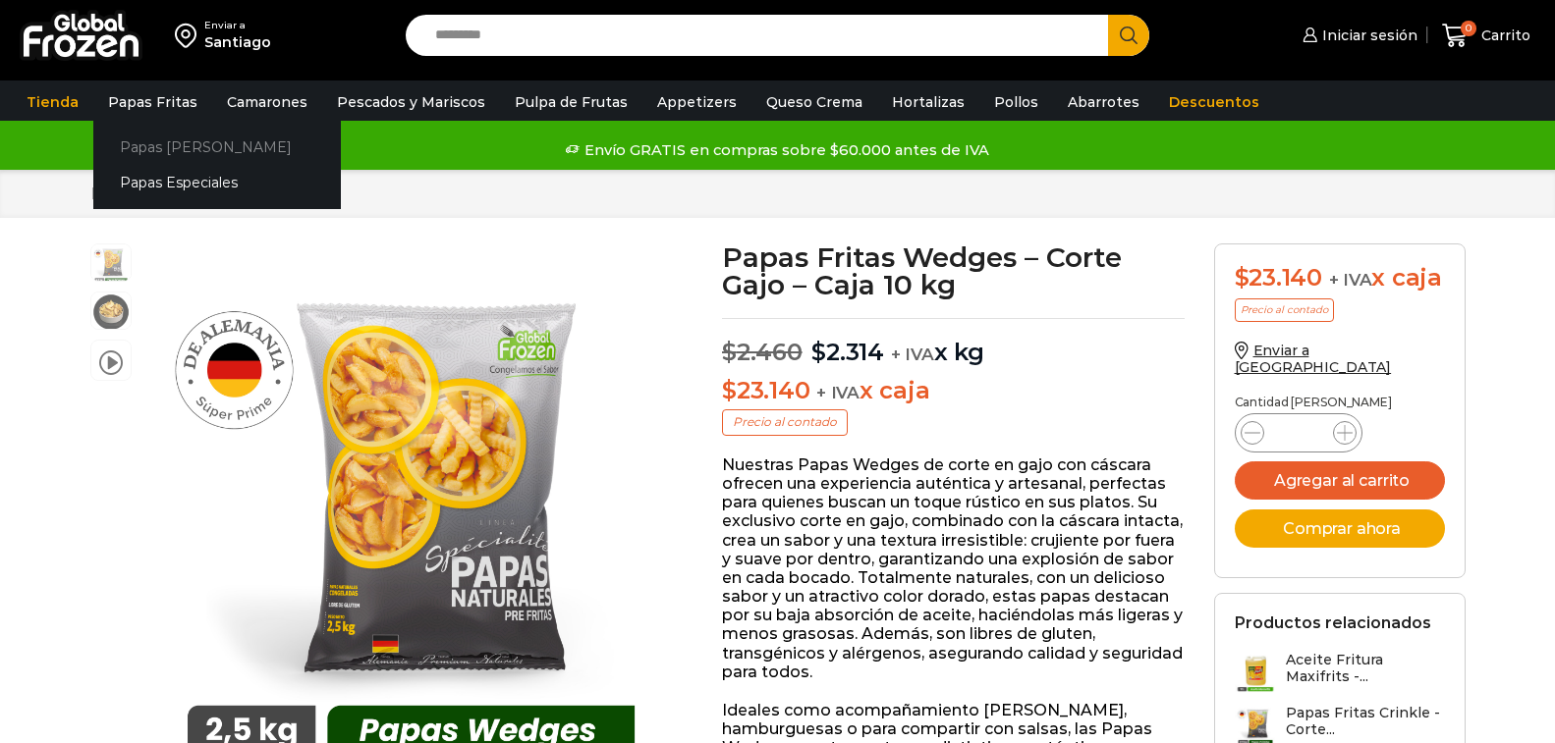
click at [135, 143] on link "Papas [PERSON_NAME]" at bounding box center [216, 147] width 247 height 36
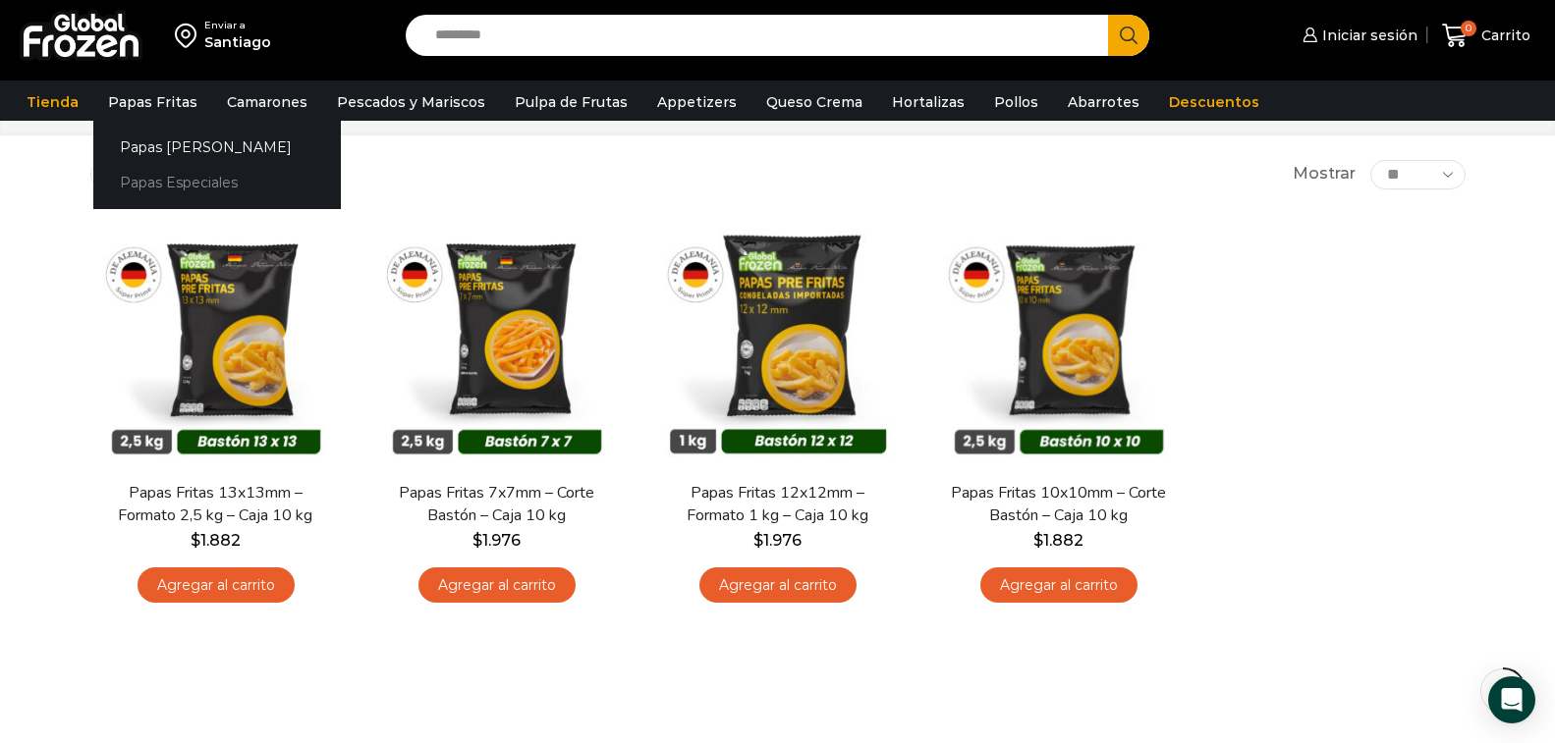
click at [177, 192] on link "Papas Especiales" at bounding box center [216, 183] width 247 height 36
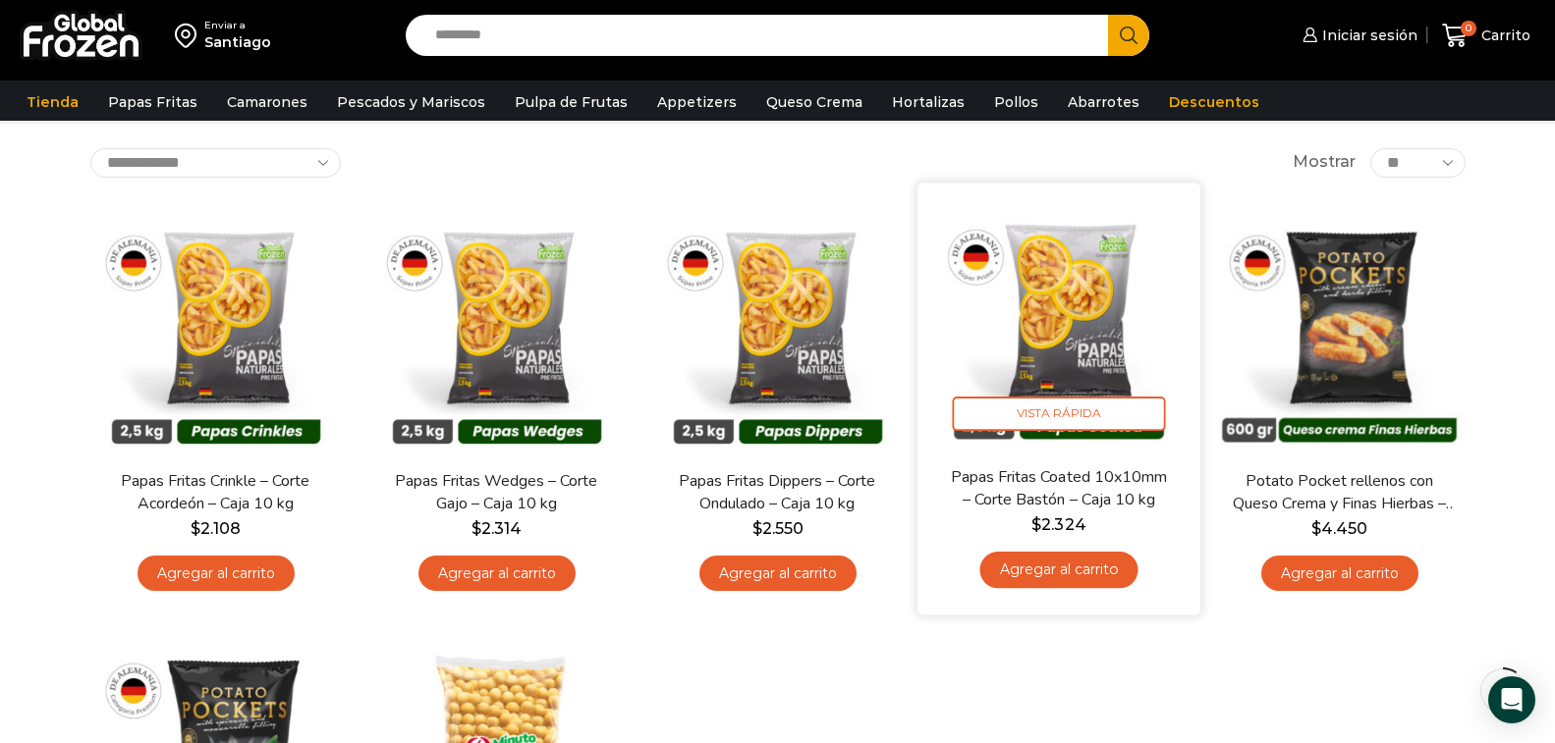
click at [1061, 380] on img at bounding box center [1058, 323] width 253 height 253
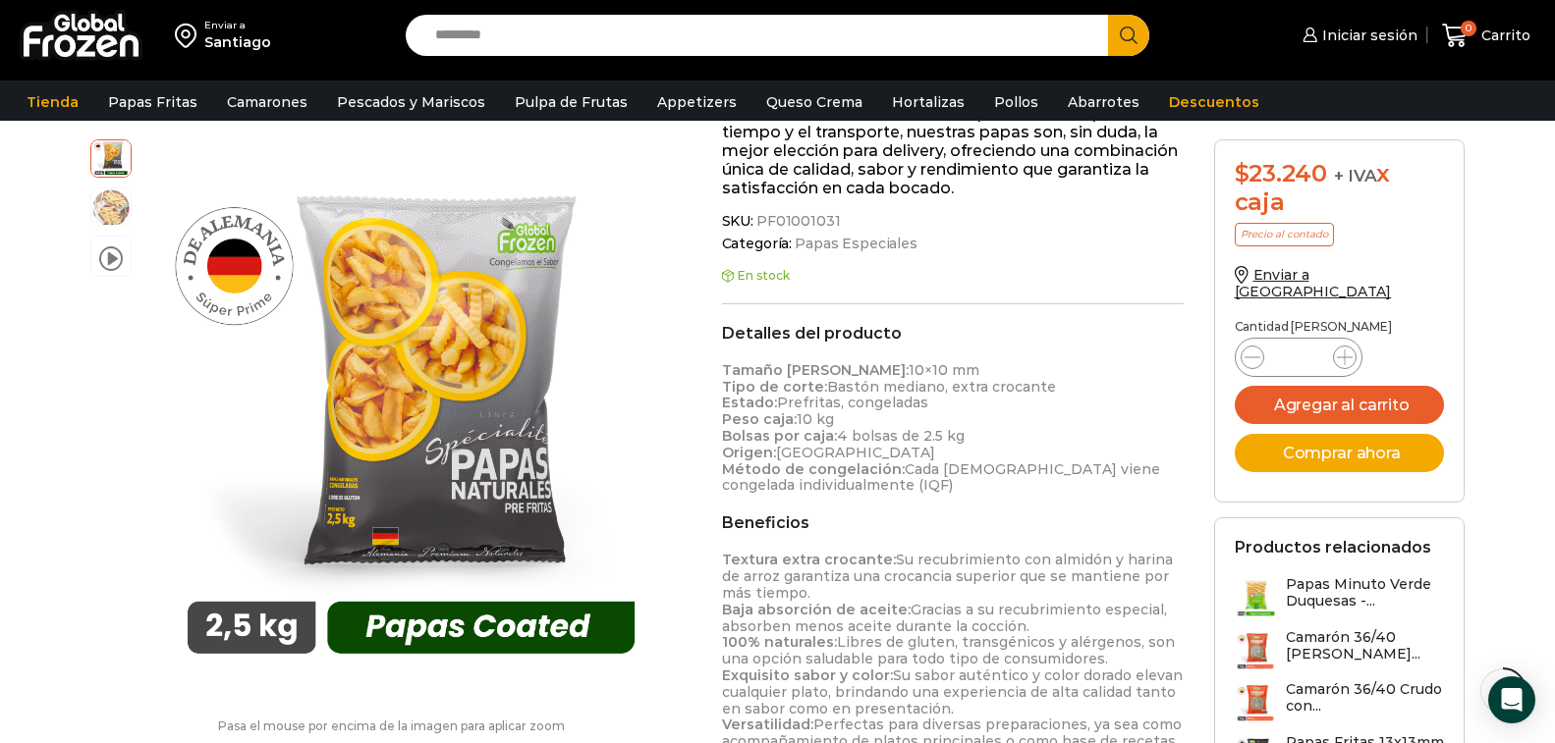
scroll to position [982, 0]
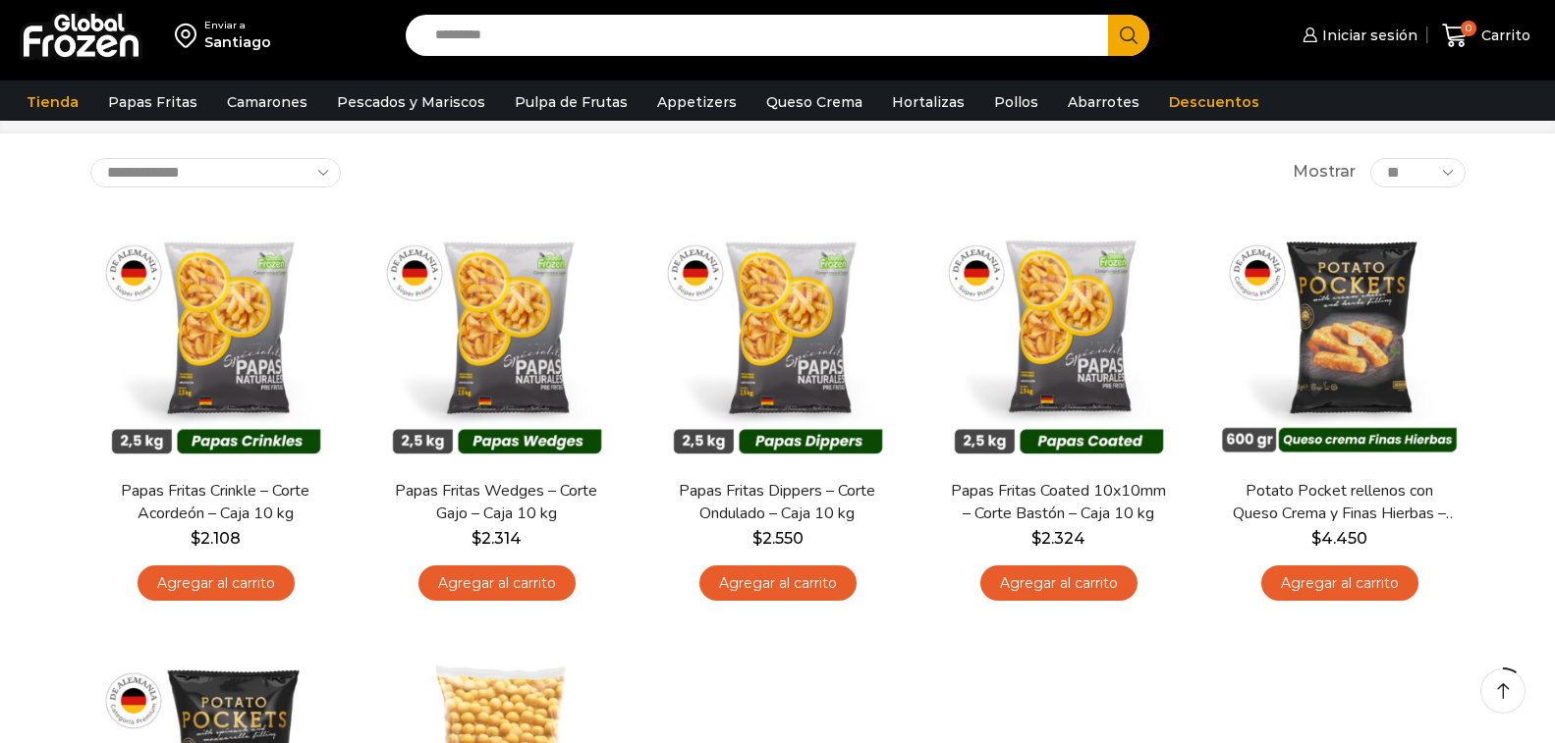
scroll to position [97, 0]
